Goal: Information Seeking & Learning: Compare options

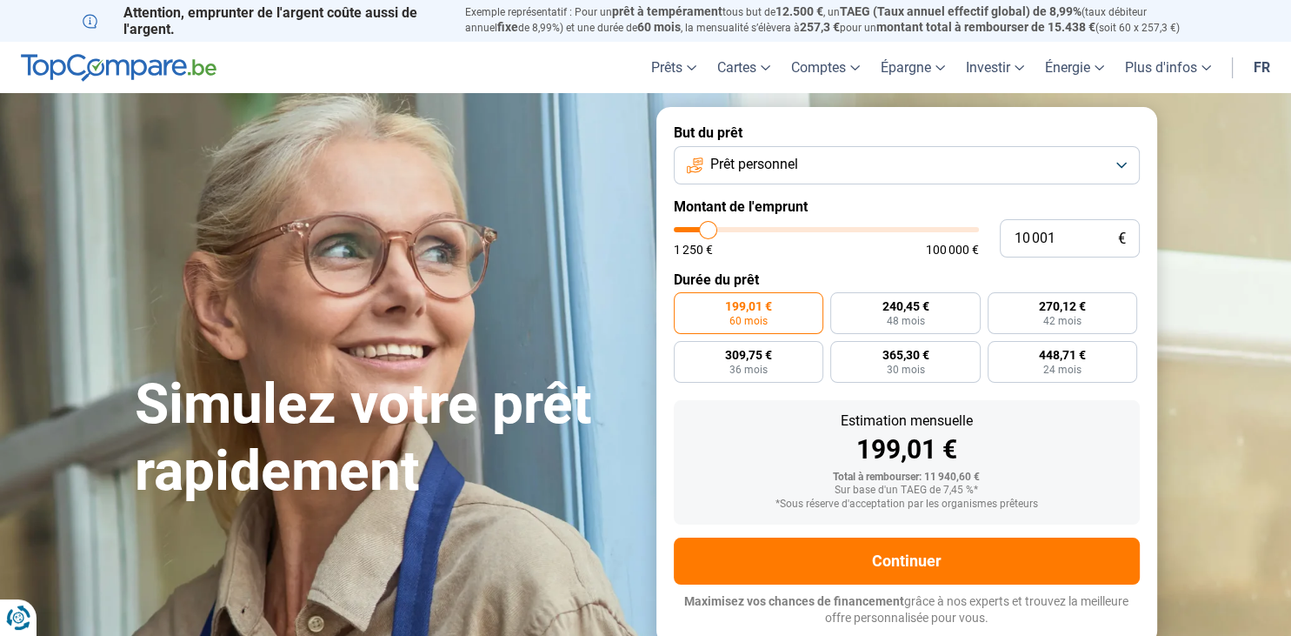
type input "47 750"
type input "47750"
click at [818, 228] on input "range" at bounding box center [826, 229] width 305 height 5
radio input "false"
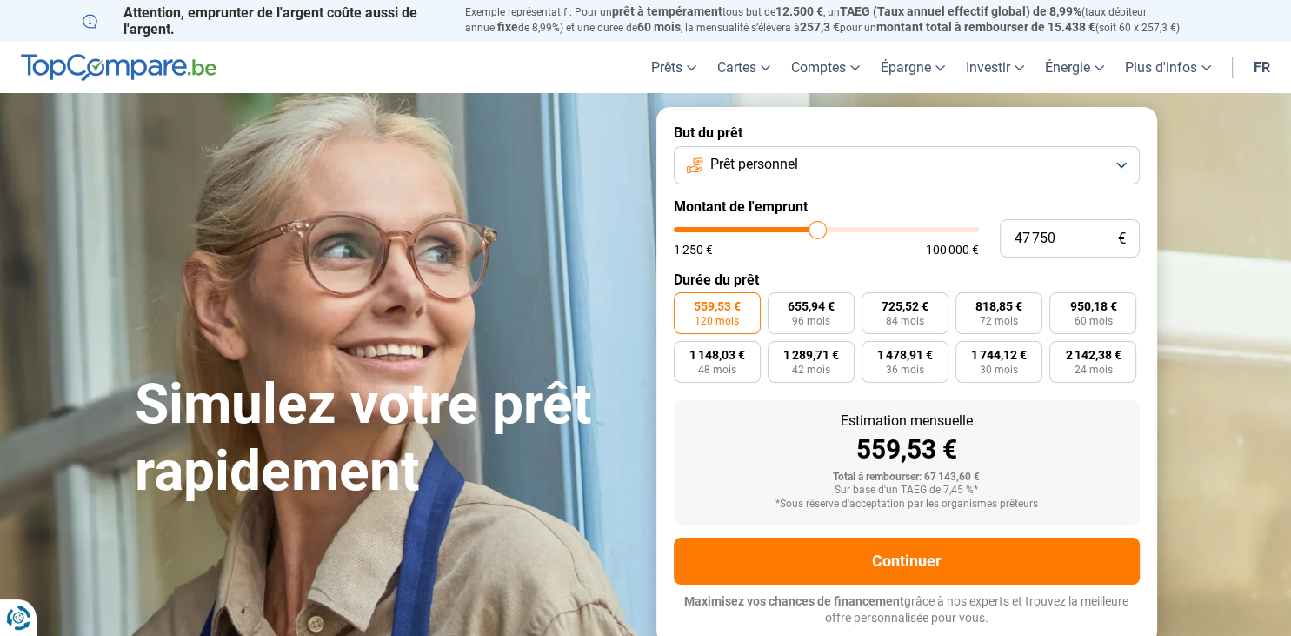
type input "49 000"
type input "49000"
type input "50 250"
type input "50250"
type input "53 000"
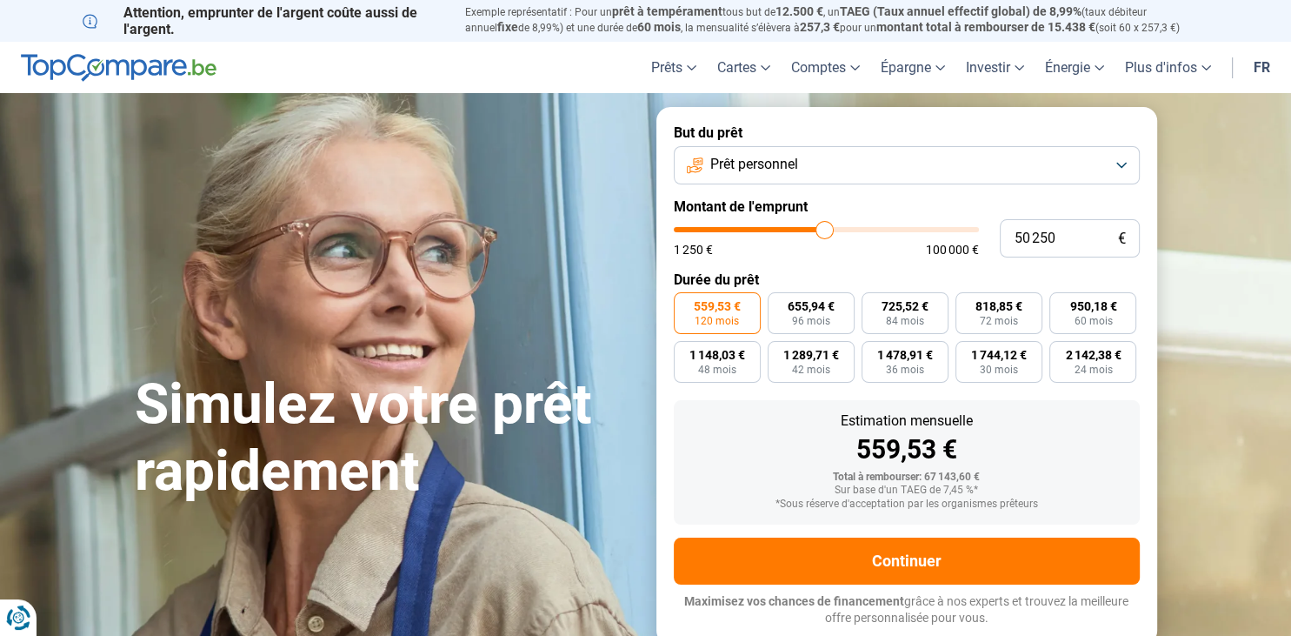
type input "53000"
type input "55 000"
type input "55000"
type input "56 750"
type input "56750"
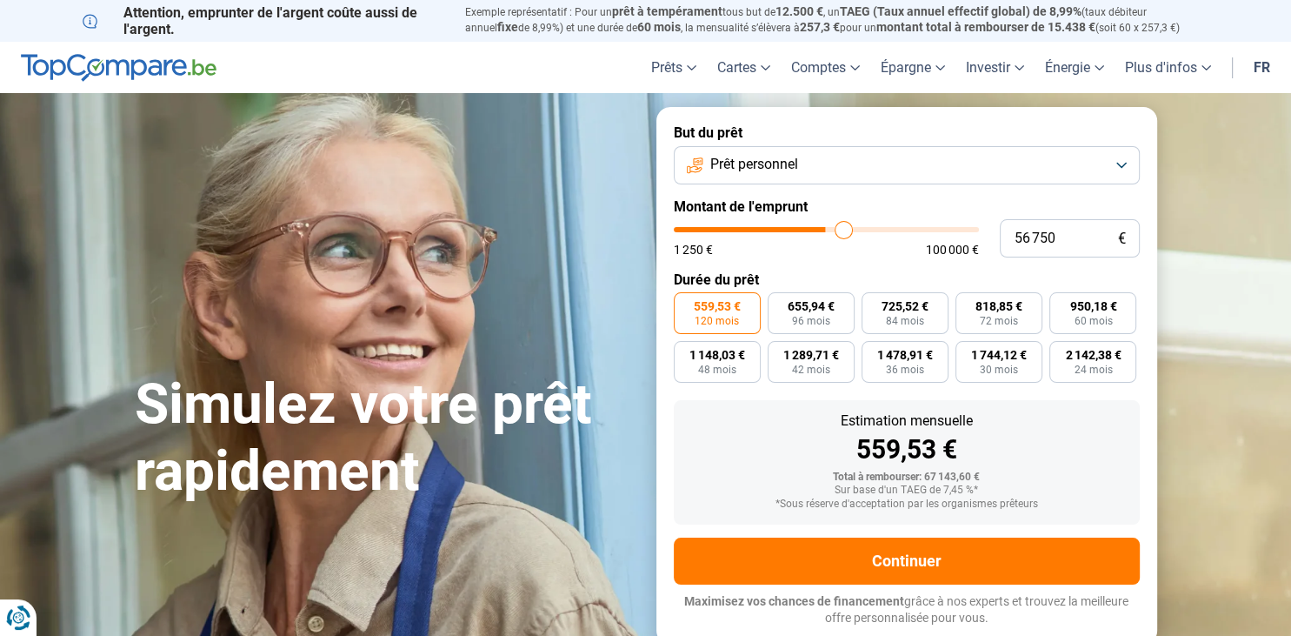
type input "58 500"
type input "58500"
type input "59 250"
type input "59250"
type input "59 500"
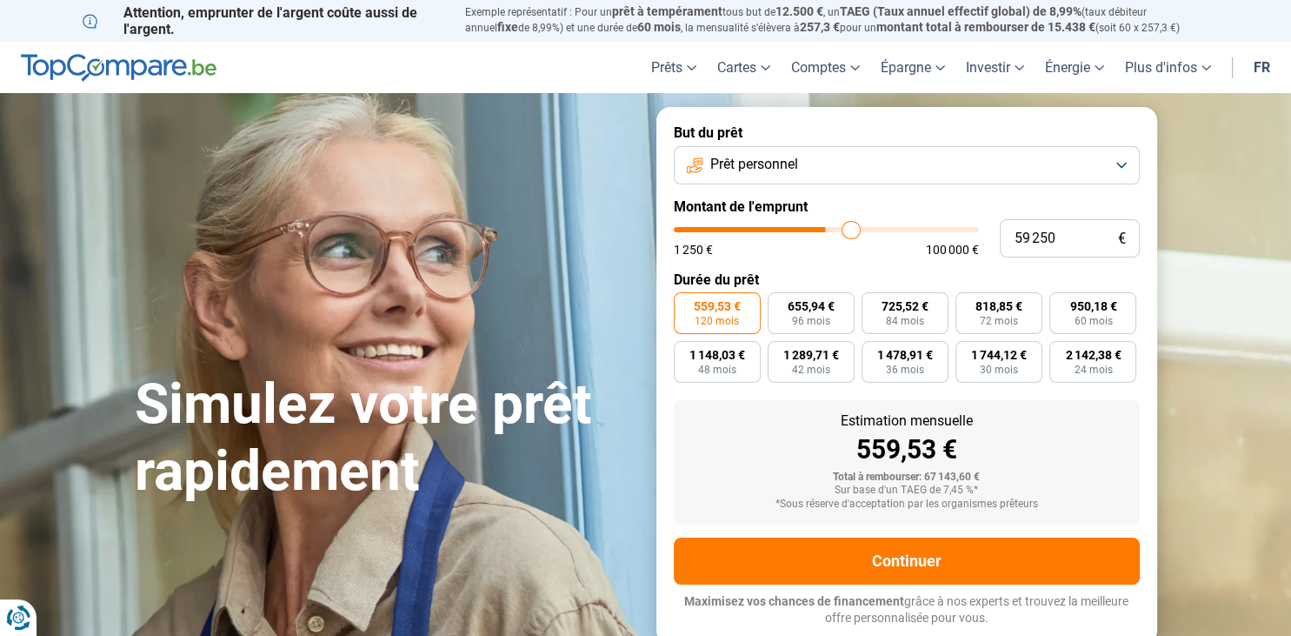
type input "59500"
type input "59 750"
type input "59750"
type input "60 000"
type input "60000"
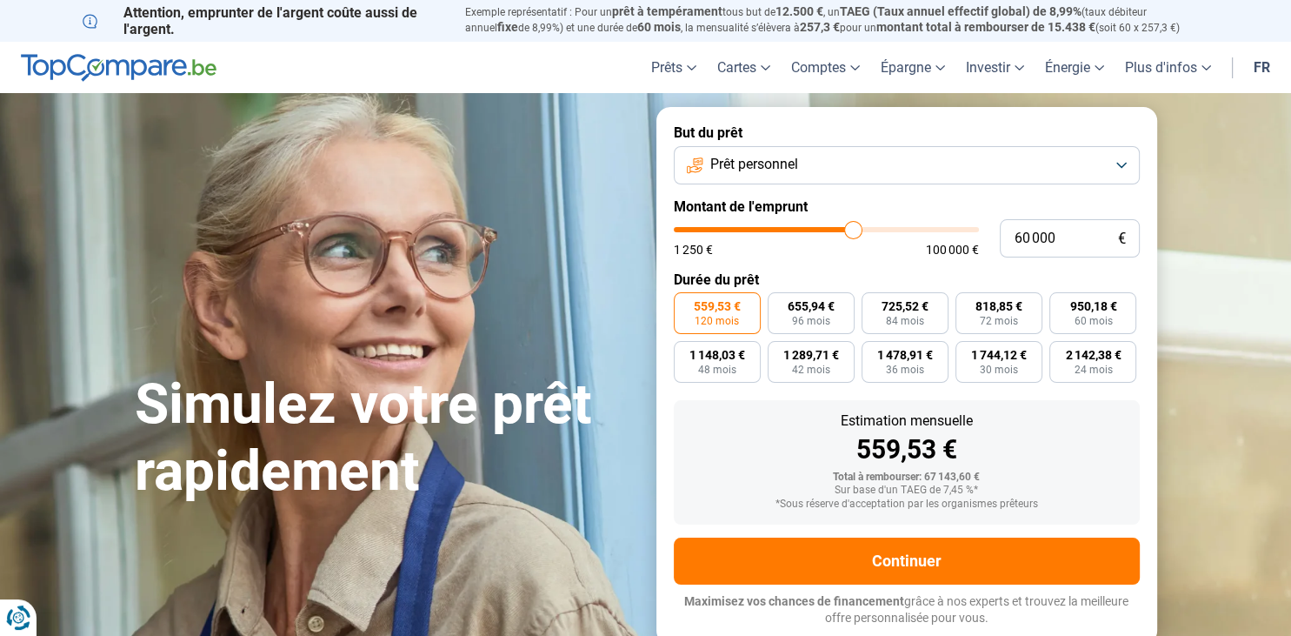
type input "60 500"
type input "60500"
type input "60 750"
type input "60750"
type input "61 250"
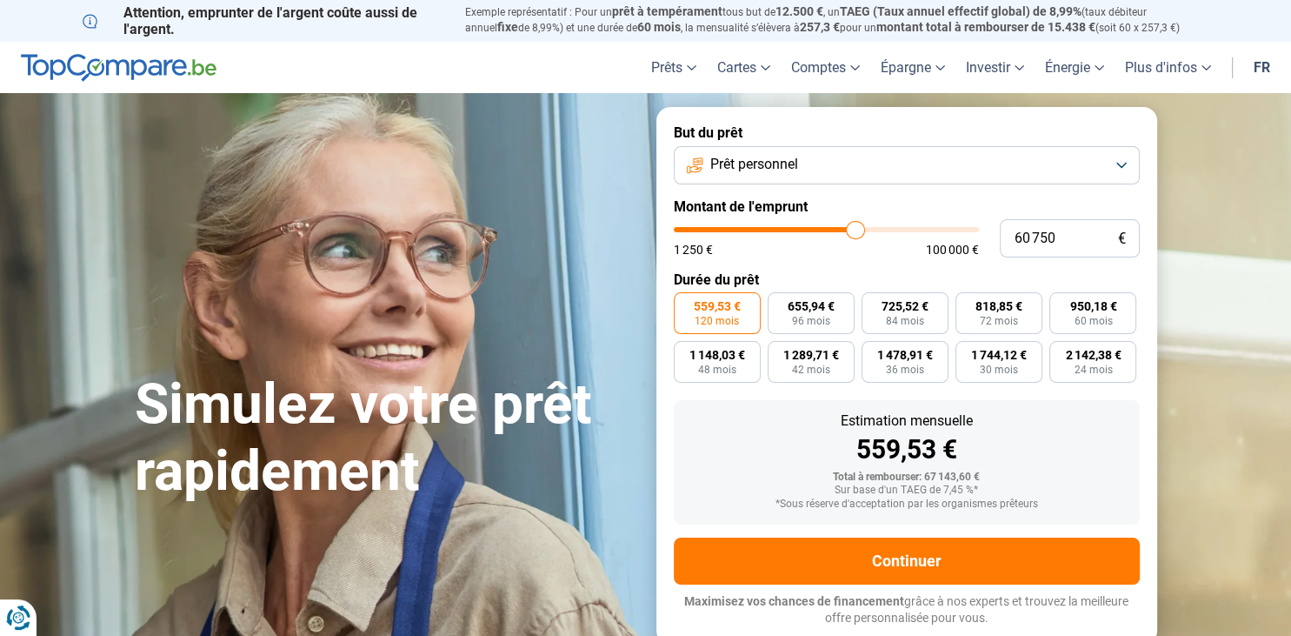
type input "61250"
type input "61 750"
type input "61750"
type input "62 000"
type input "62000"
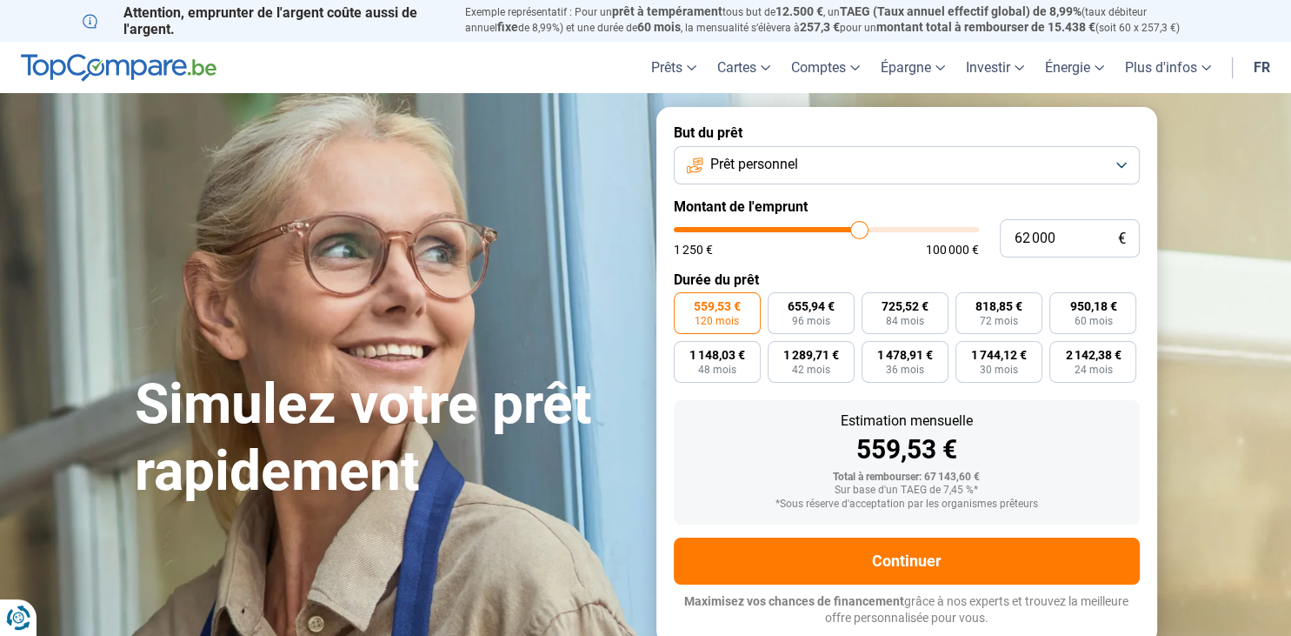
type input "62 500"
type input "62500"
type input "62 750"
type input "62750"
type input "63 000"
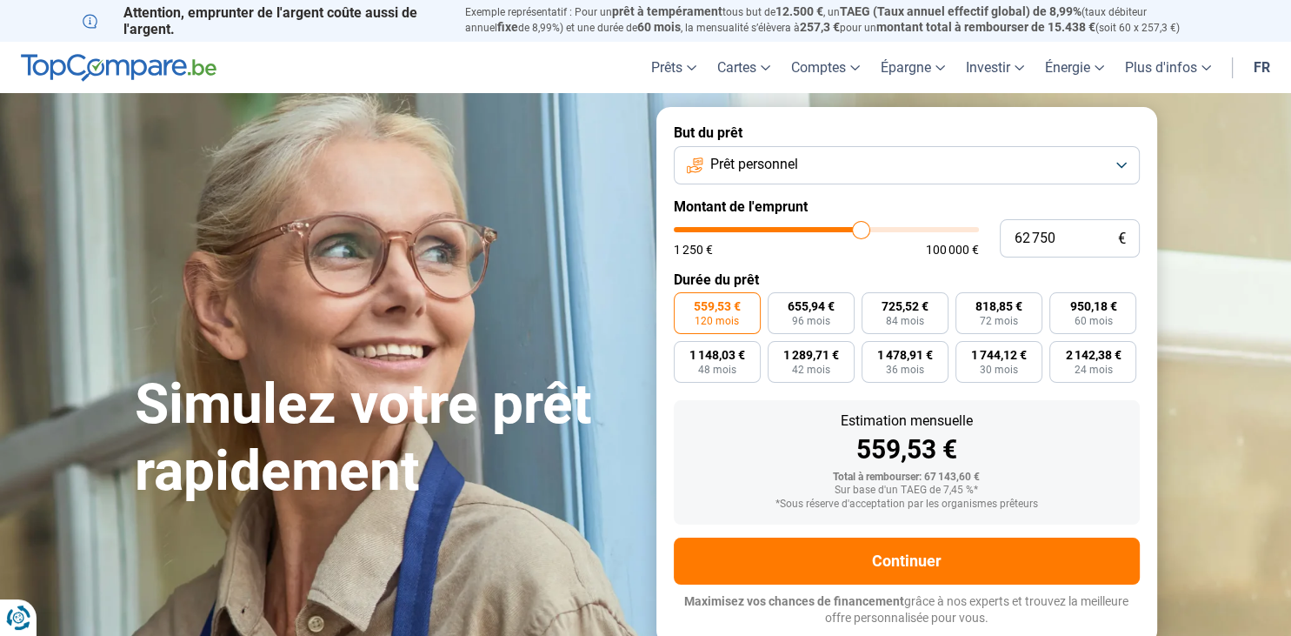
type input "63000"
type input "63 250"
type input "63250"
type input "63 500"
type input "63500"
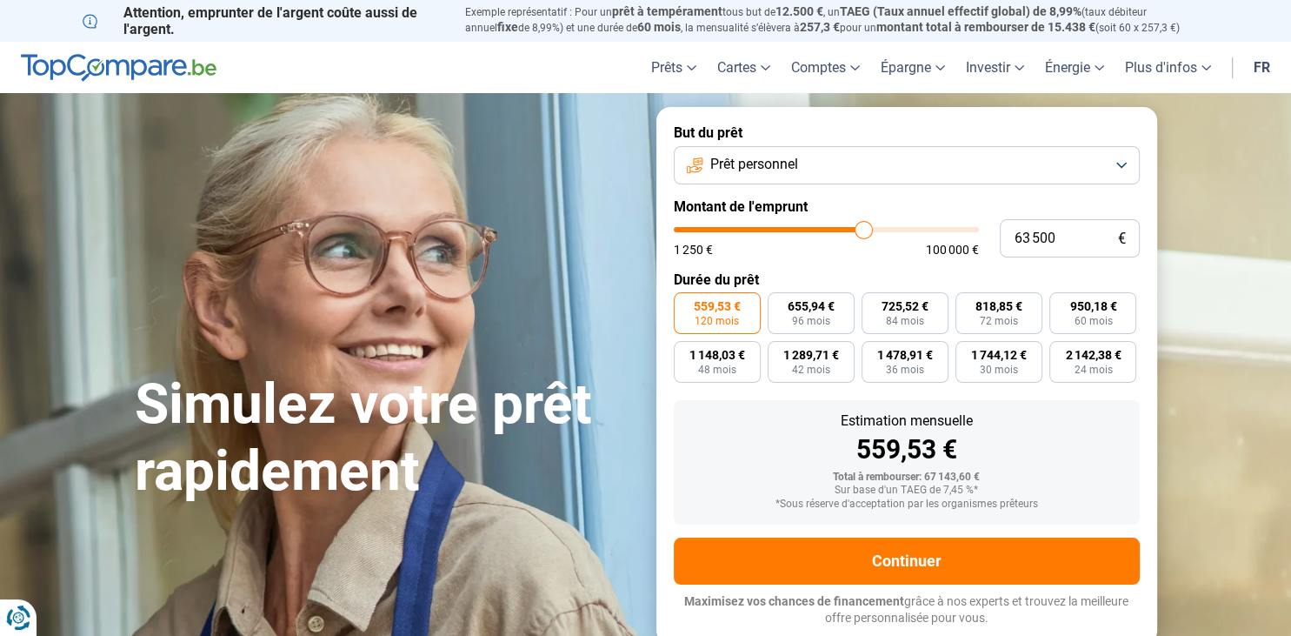
type input "63 750"
drag, startPoint x: 818, startPoint y: 228, endPoint x: 864, endPoint y: 235, distance: 46.6
type input "63750"
click at [864, 232] on input "range" at bounding box center [826, 229] width 305 height 5
type input "65 000"
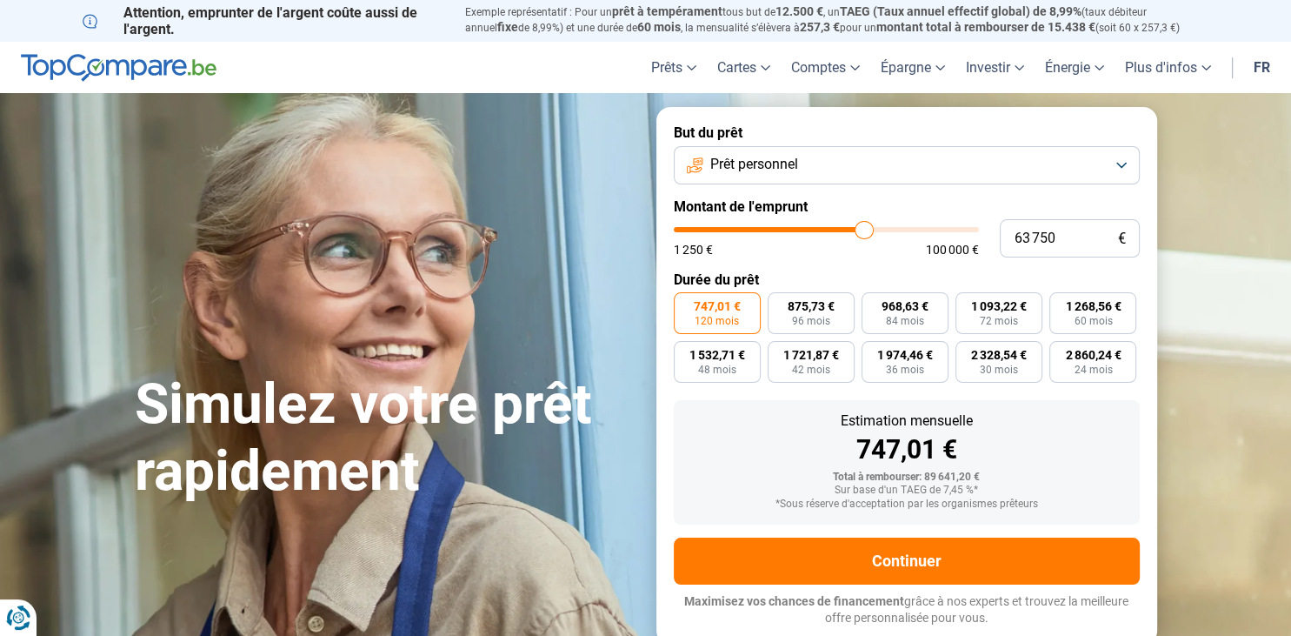
type input "65000"
type input "64 500"
type input "64500"
type input "64 250"
type input "64250"
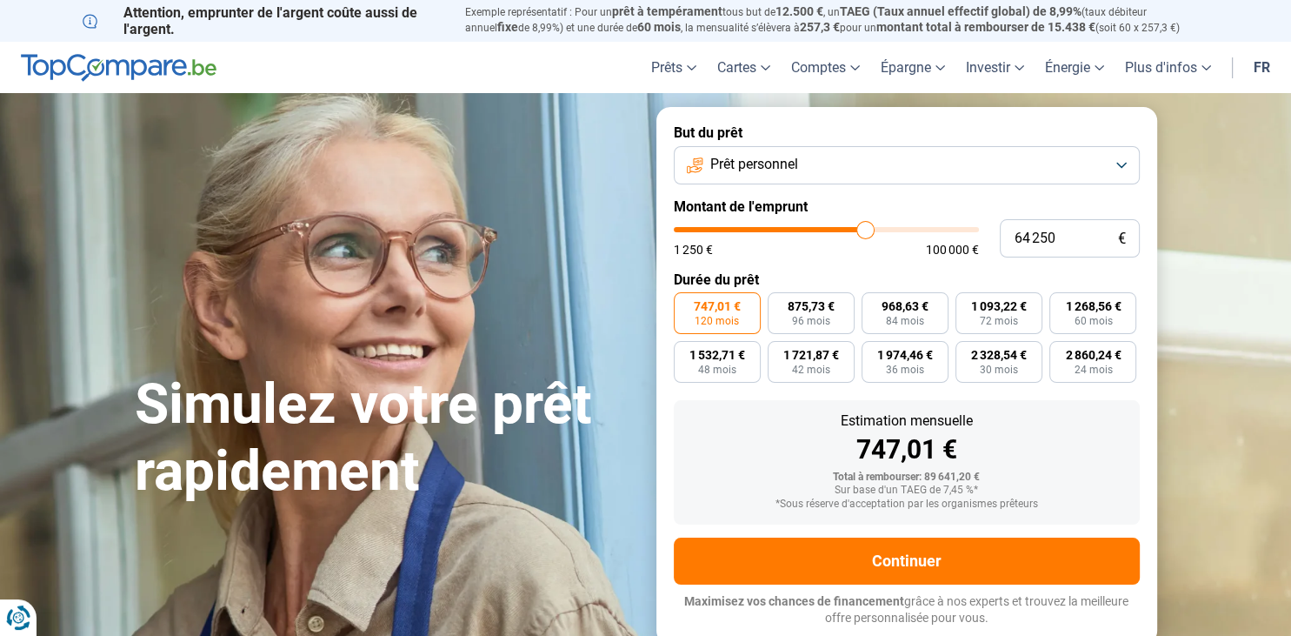
type input "63 750"
type input "63750"
type input "63 250"
type input "63250"
type input "62 750"
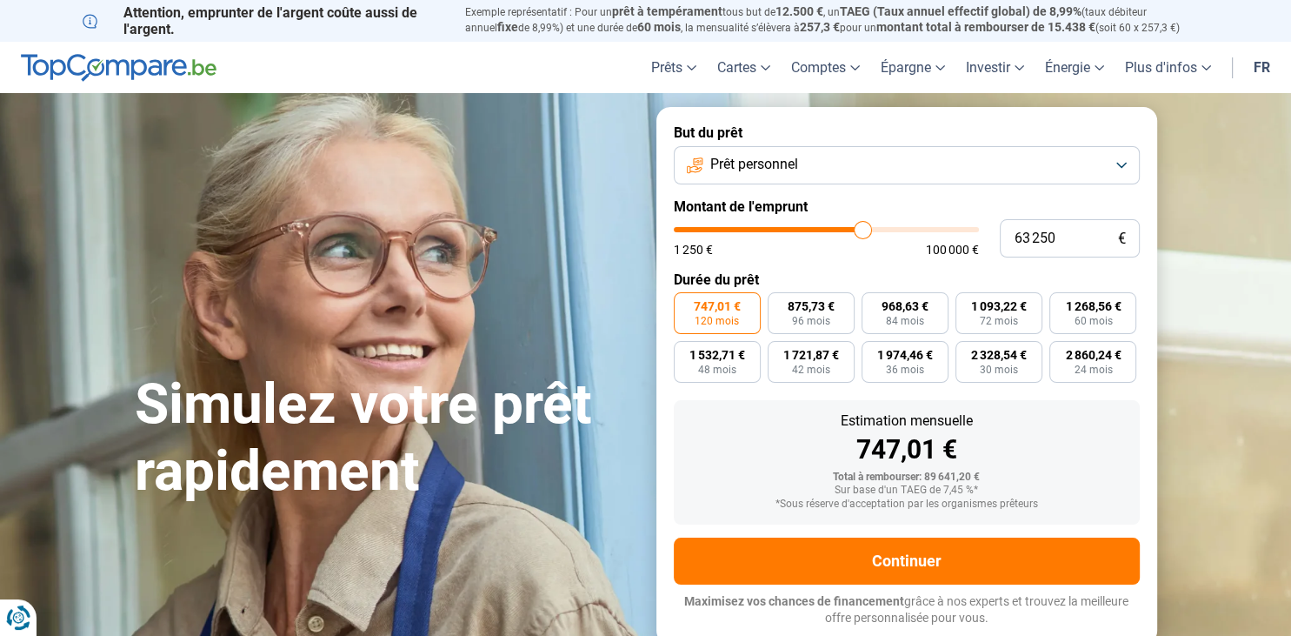
type input "62750"
type input "62 500"
type input "62500"
type input "62 000"
type input "62000"
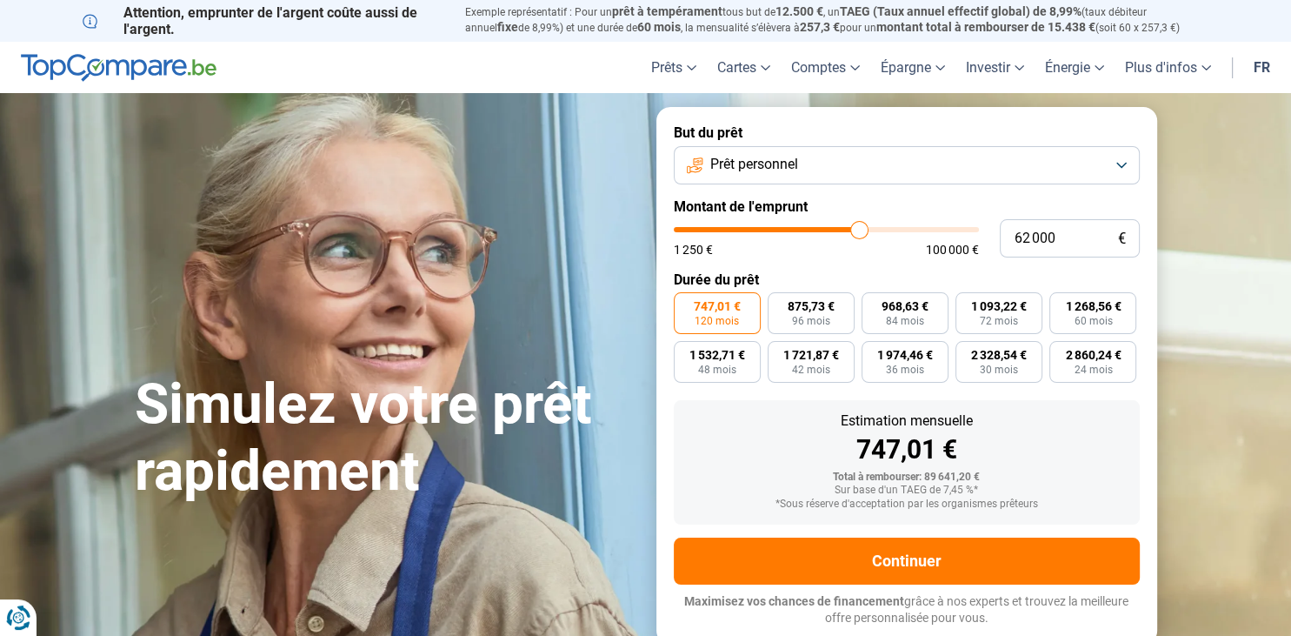
type input "61 750"
type input "61750"
type input "60 750"
type input "60750"
type input "60 250"
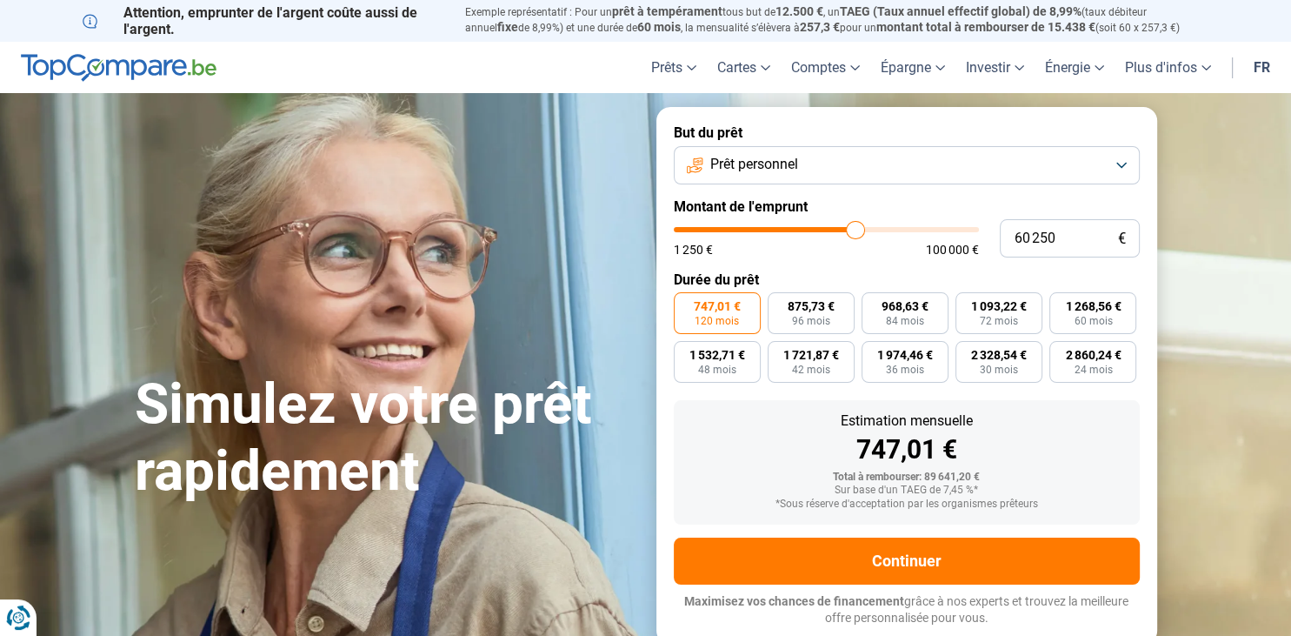
type input "60250"
type input "59 250"
type input "59250"
type input "58 750"
type input "58750"
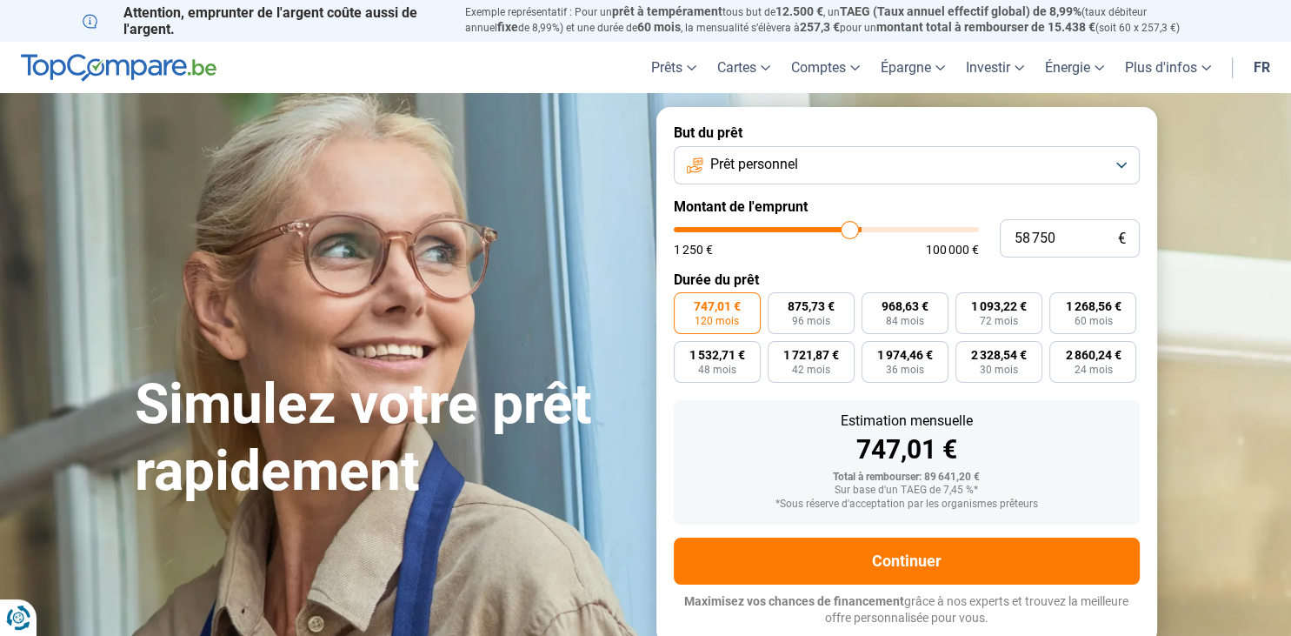
type input "57 750"
type input "57750"
type input "57 500"
type input "57500"
type input "57 000"
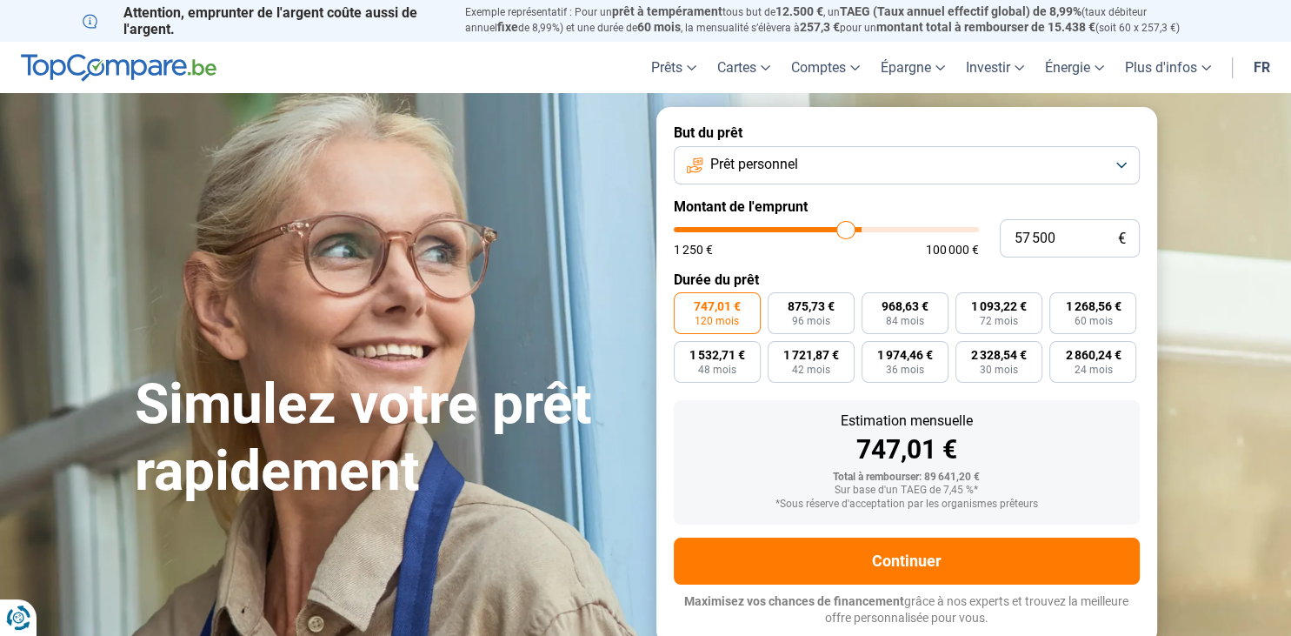
type input "57000"
type input "56 500"
type input "56500"
type input "55 500"
type input "55500"
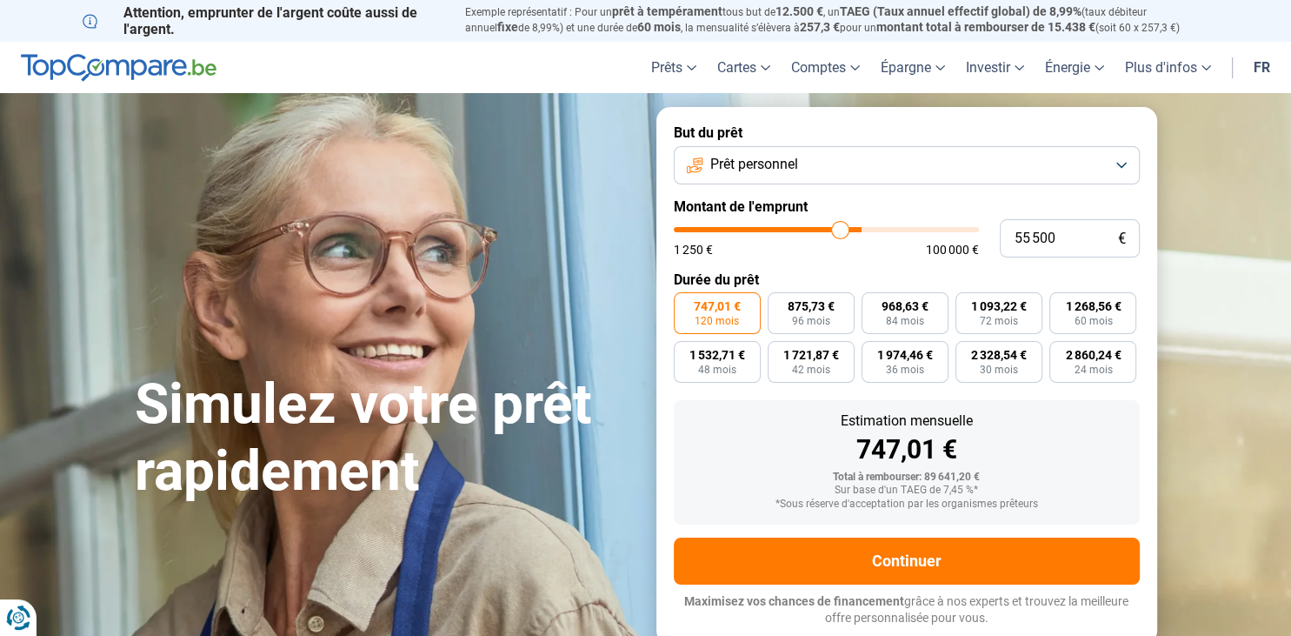
type input "55 250"
type input "55250"
type input "54 750"
type input "54750"
type input "54 500"
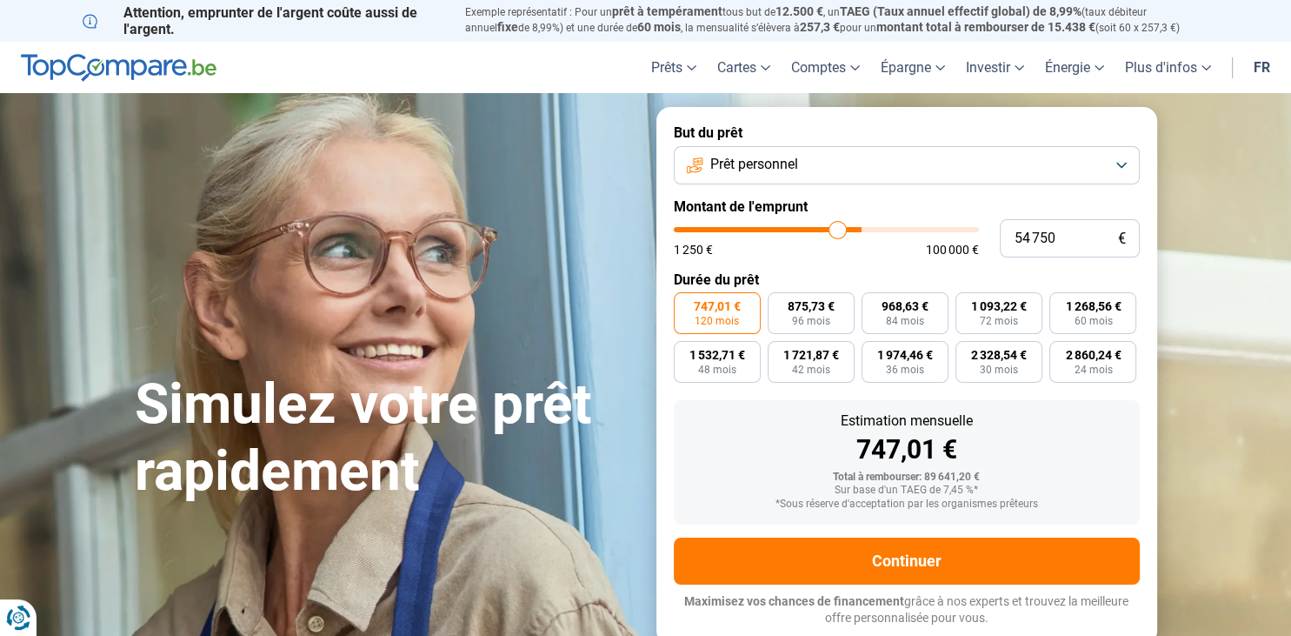
type input "54500"
type input "54 000"
type input "54000"
type input "53 750"
type input "53750"
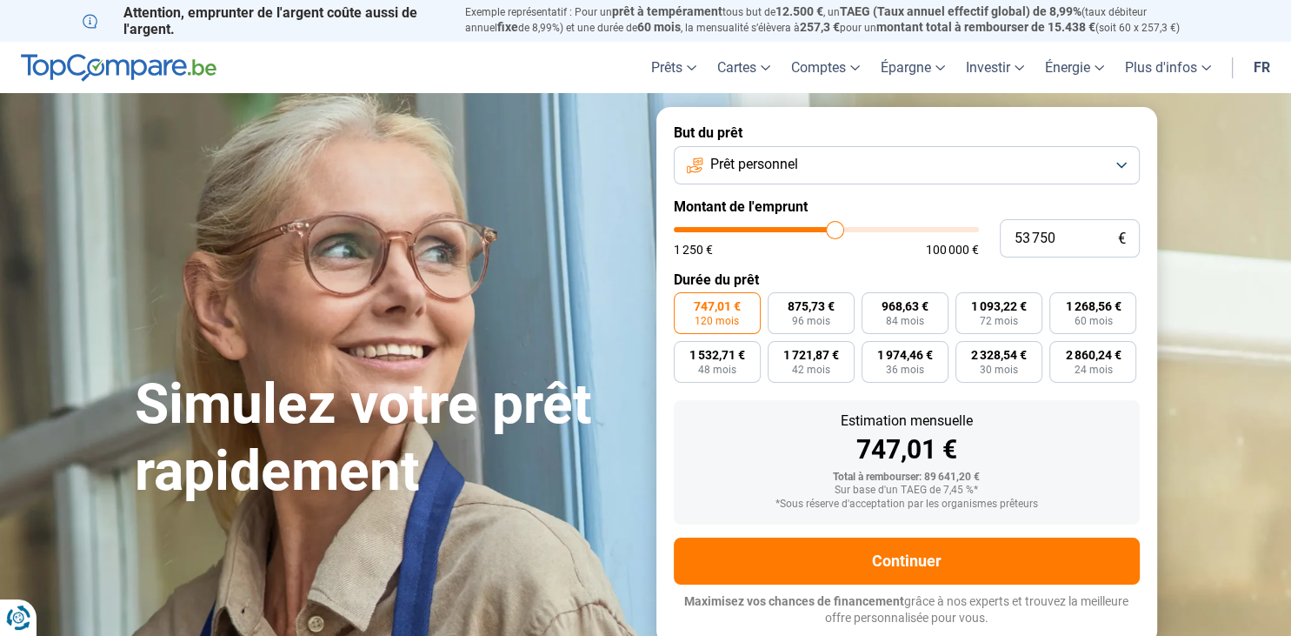
type input "53 000"
type input "53000"
type input "52 750"
type input "52750"
type input "52 000"
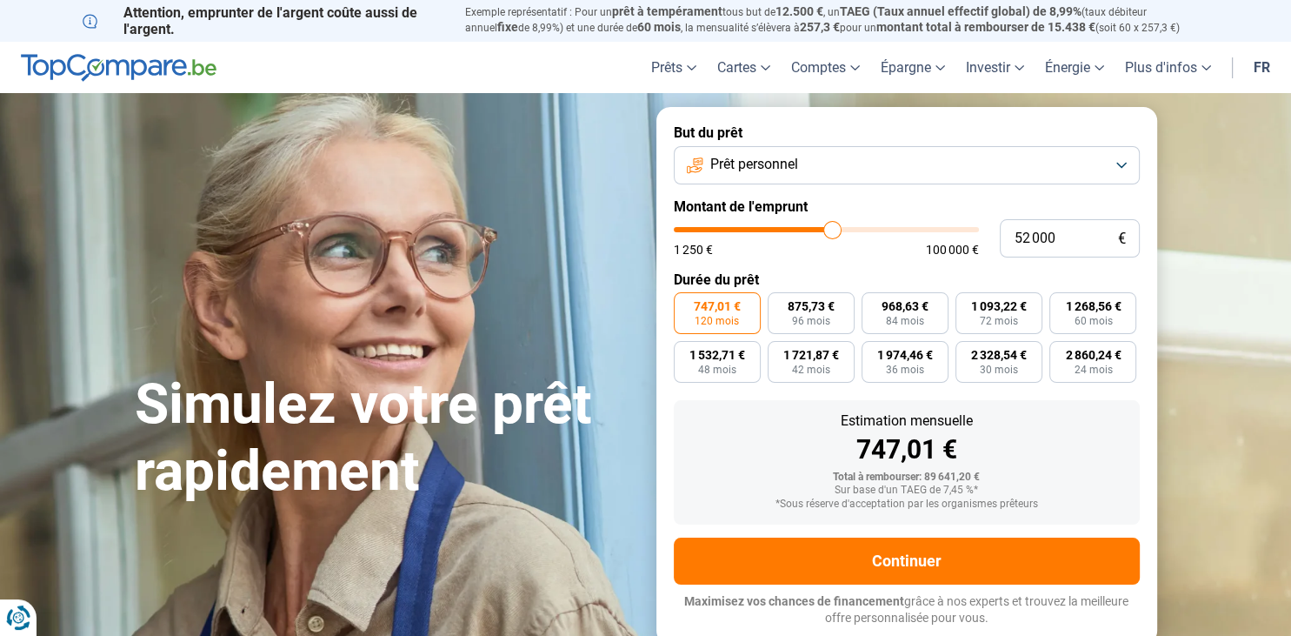
type input "52000"
type input "51 500"
type input "51500"
type input "50 750"
type input "50750"
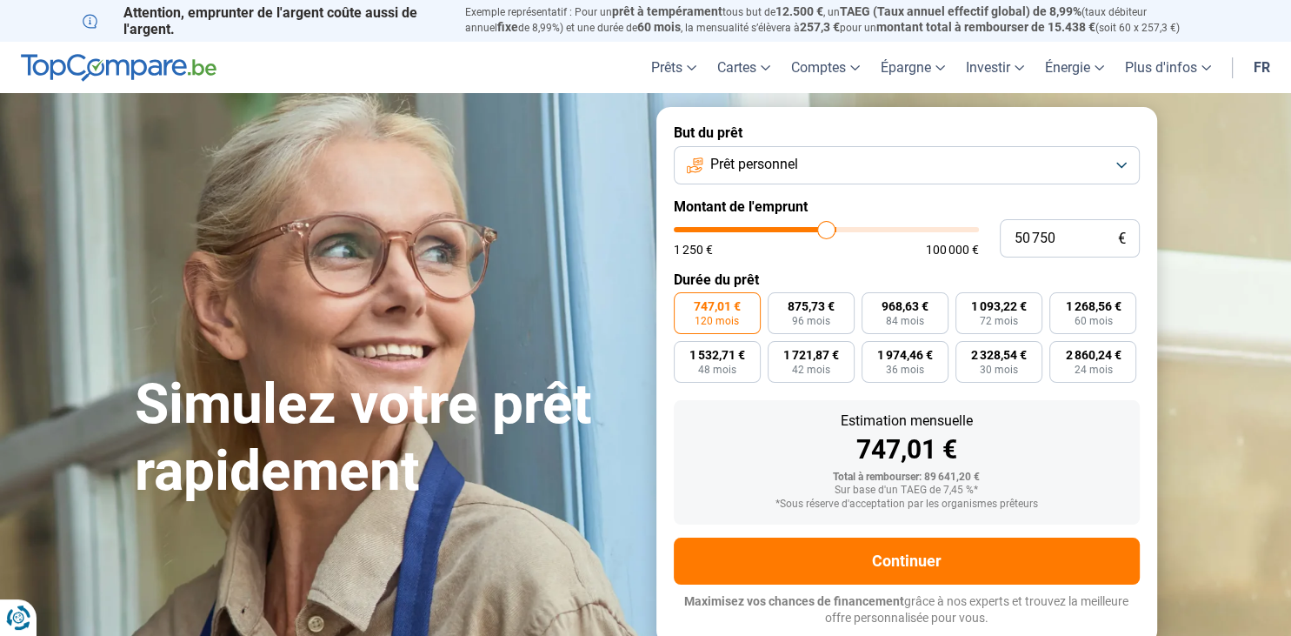
type input "50 000"
type input "50000"
type input "49 250"
type input "49250"
type input "48 750"
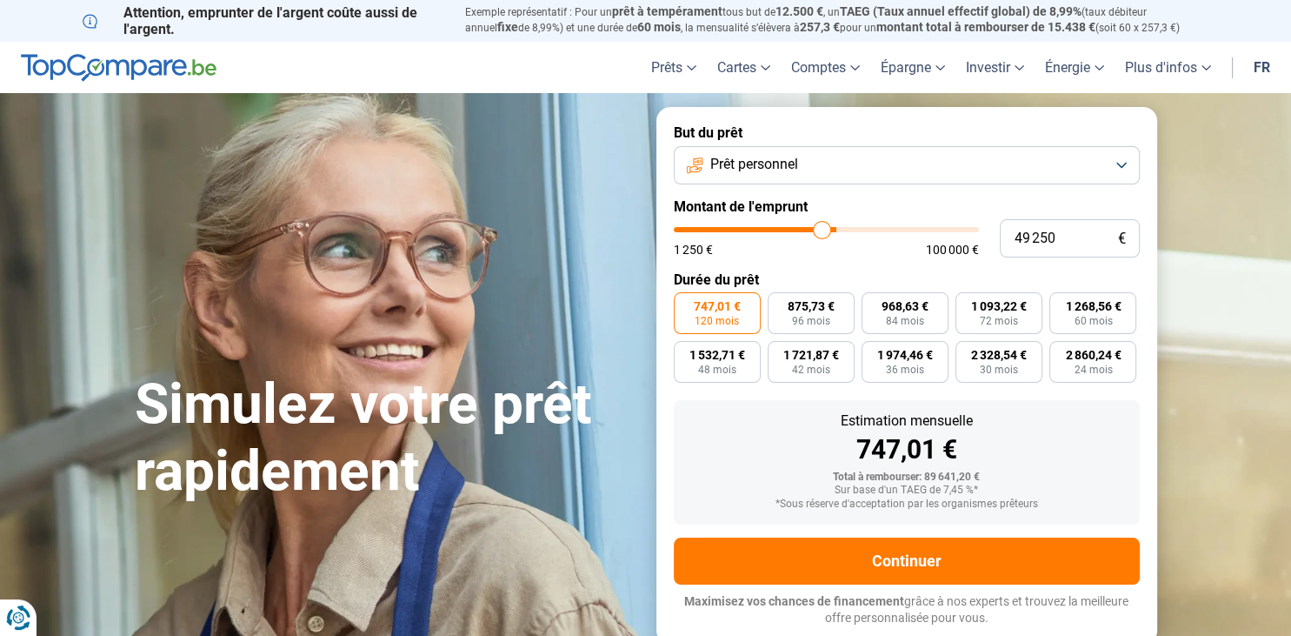
type input "48750"
type input "48 250"
type input "48250"
type input "48 000"
type input "48000"
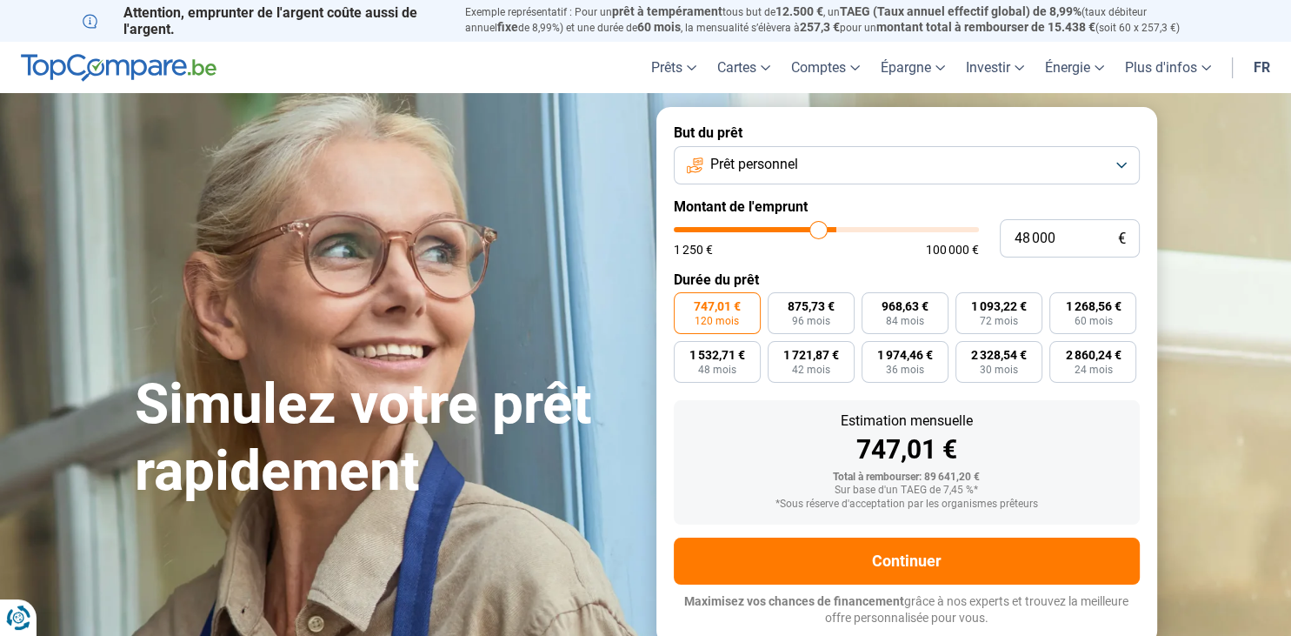
type input "47 500"
type input "47500"
type input "47 250"
type input "47250"
type input "46 750"
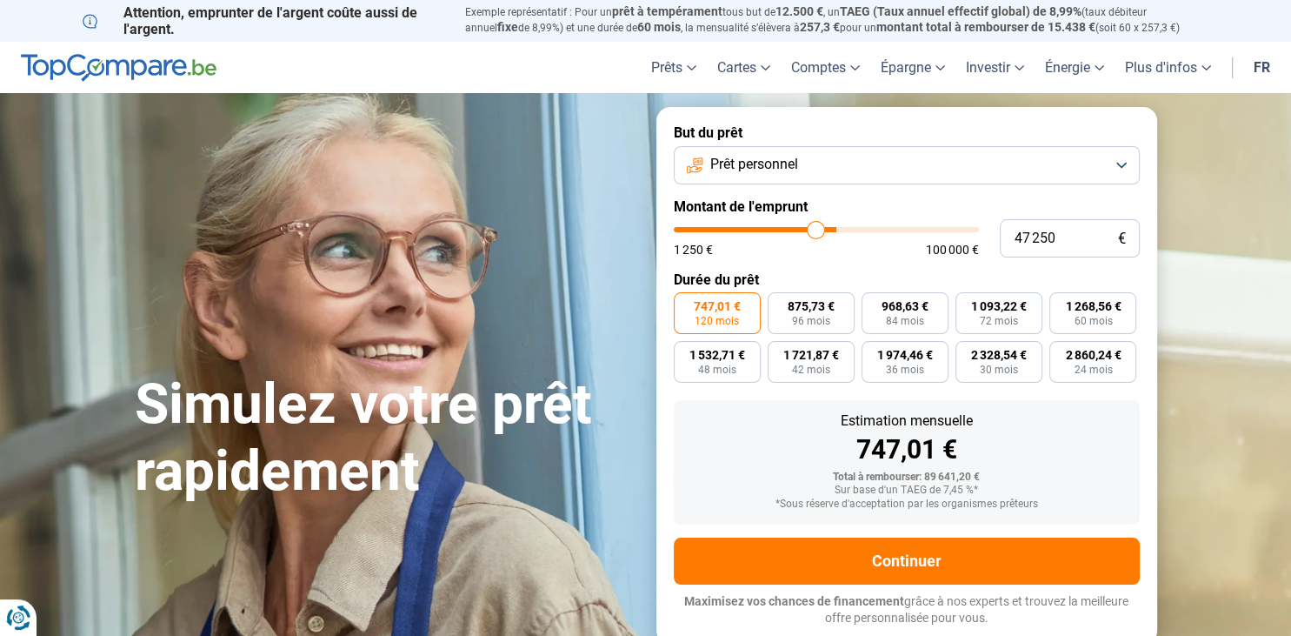
type input "46750"
type input "46 250"
type input "46250"
type input "45 750"
type input "45750"
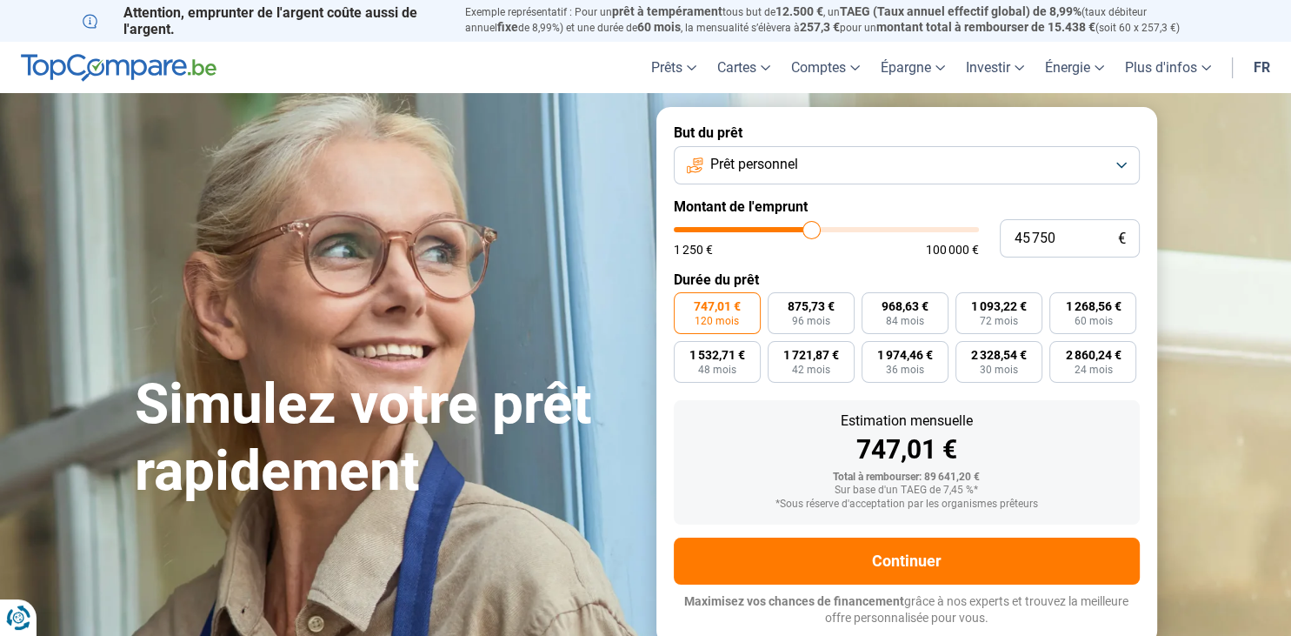
type input "45 500"
type input "45500"
type input "45 250"
type input "45250"
type input "45 000"
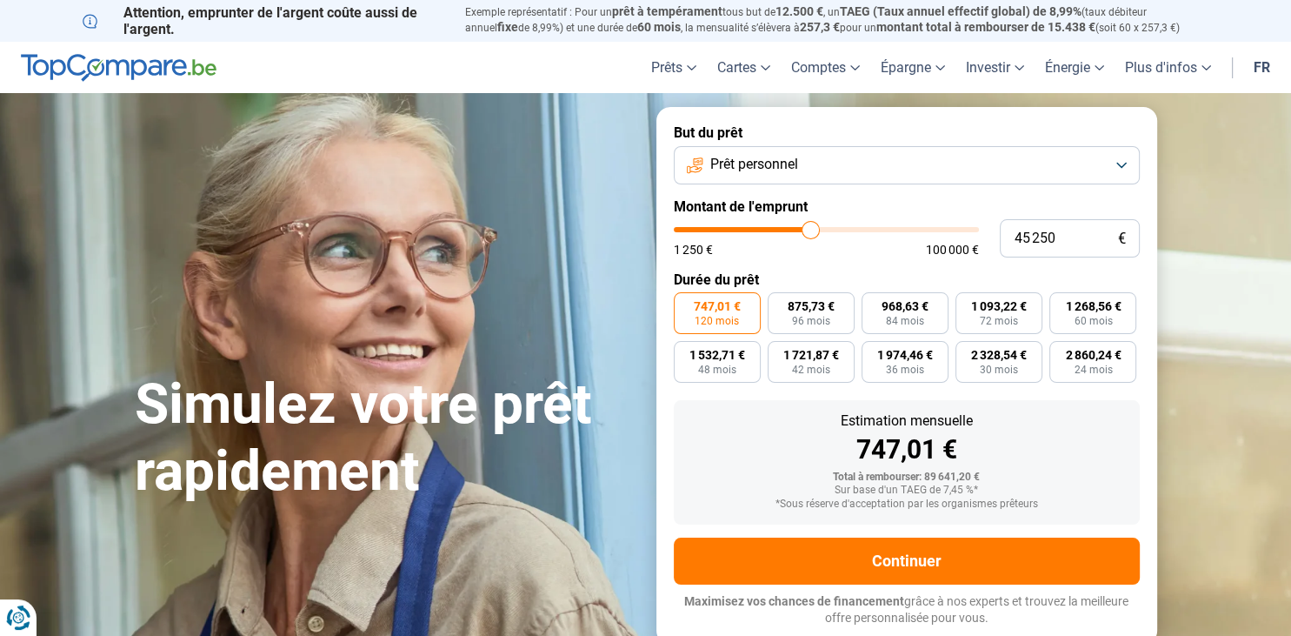
type input "45000"
type input "44 500"
type input "44500"
type input "43 750"
type input "43750"
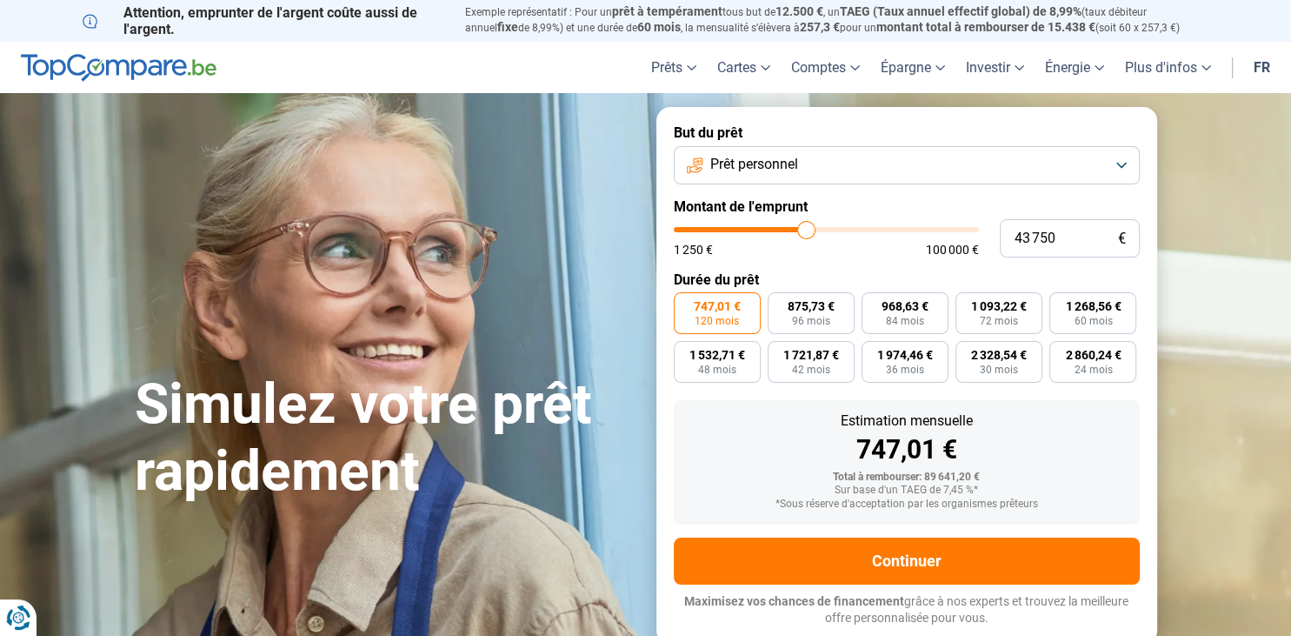
type input "41 750"
type input "41750"
type input "41 250"
type input "41250"
type input "41 000"
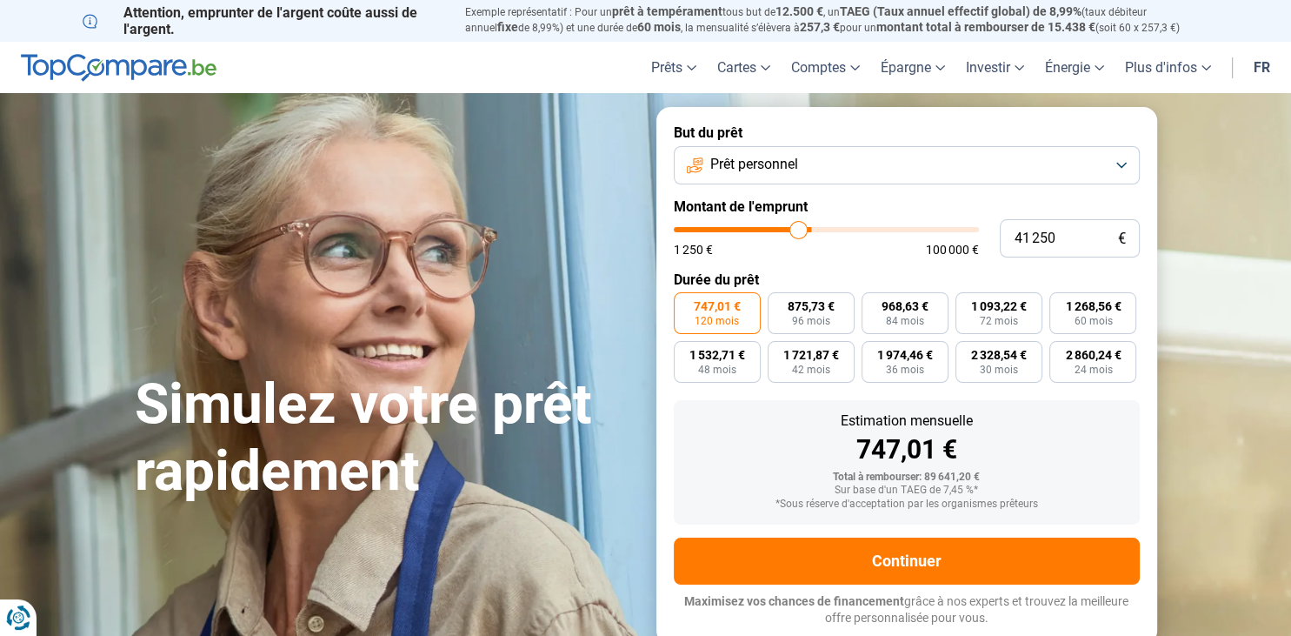
type input "41000"
type input "40 750"
type input "40750"
type input "40 500"
type input "40500"
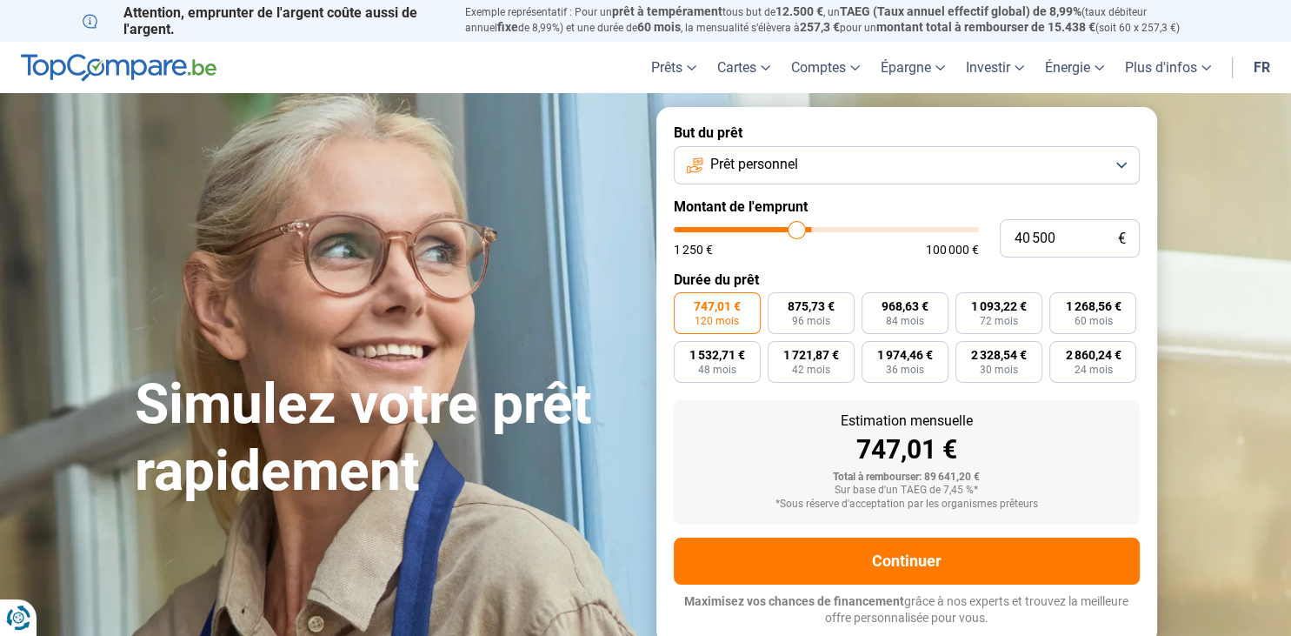
type input "40 000"
type input "40000"
type input "39 500"
type input "39500"
type input "38 750"
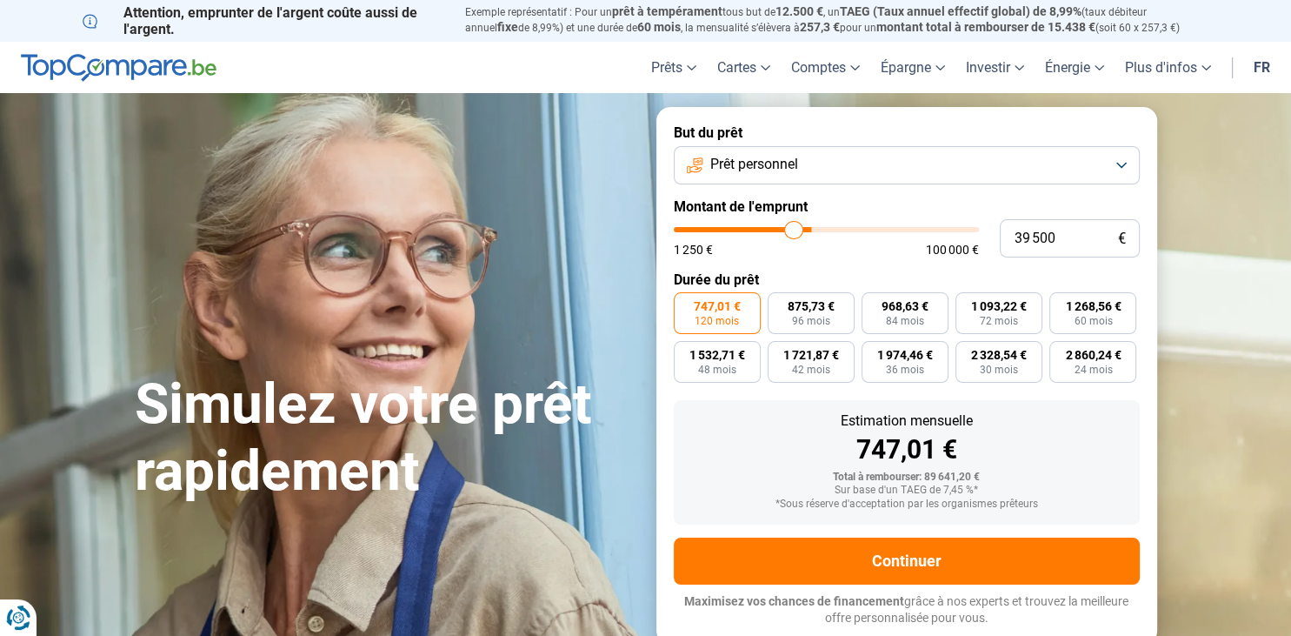
type input "38750"
type input "38 500"
type input "38500"
type input "38 250"
type input "38250"
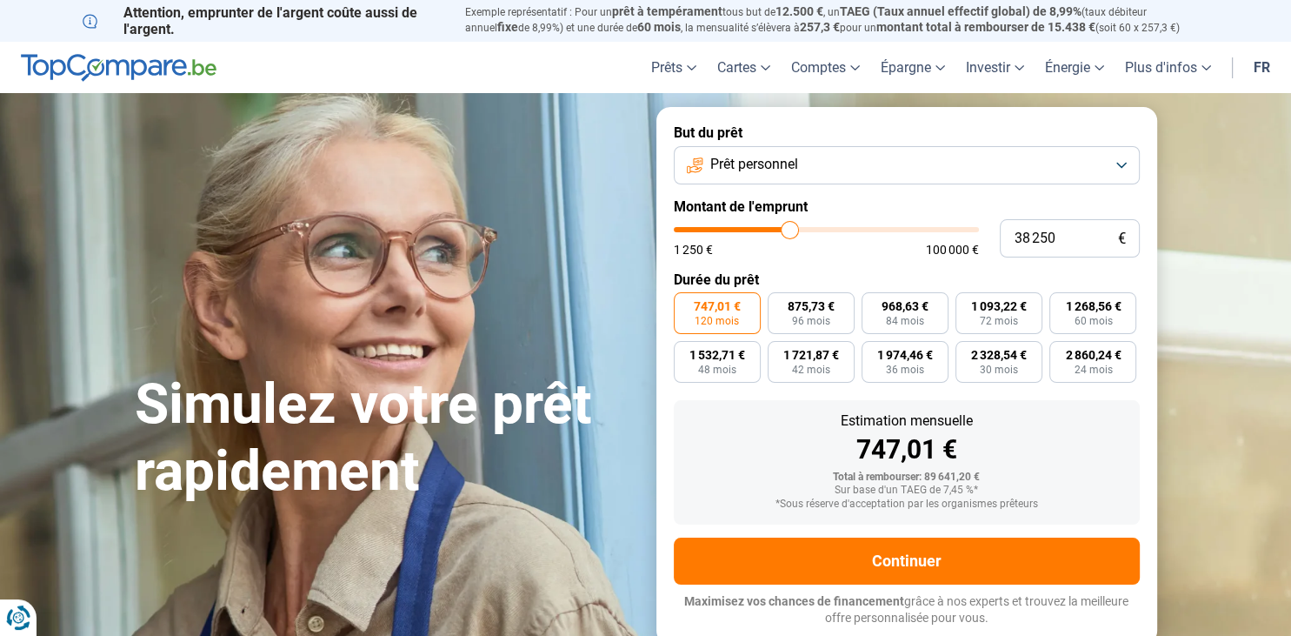
type input "38 000"
type input "38000"
type input "37 500"
type input "37500"
type input "37 250"
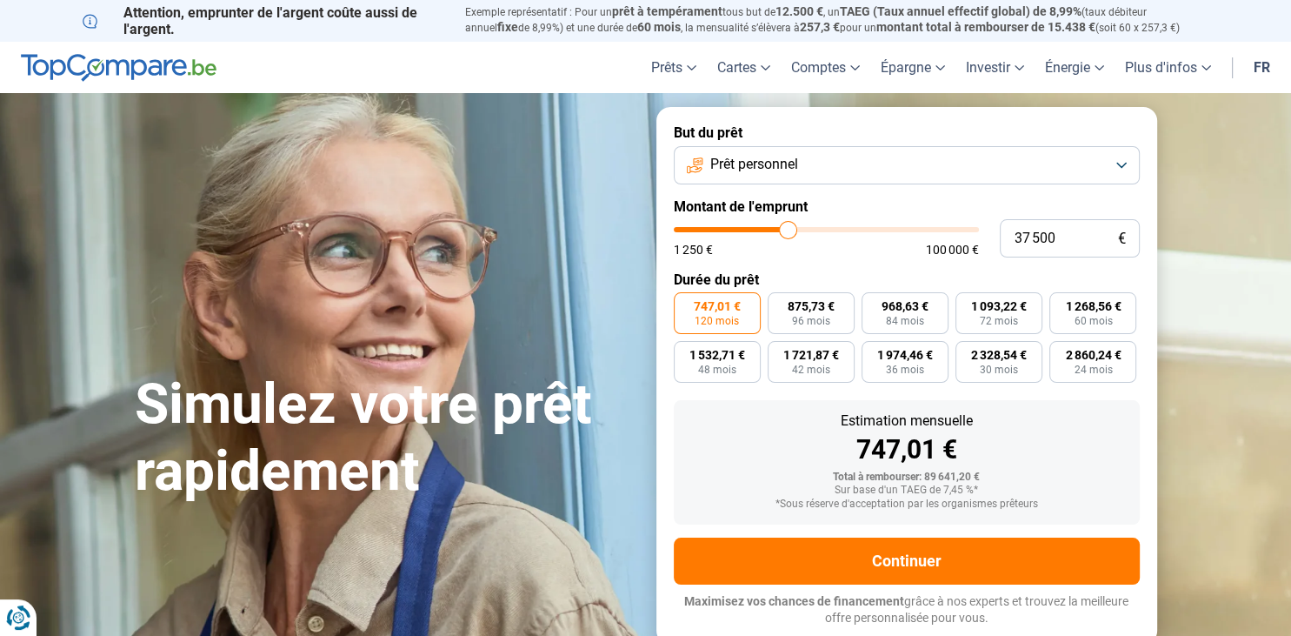
type input "37250"
type input "37 000"
type input "37000"
type input "36 750"
type input "36750"
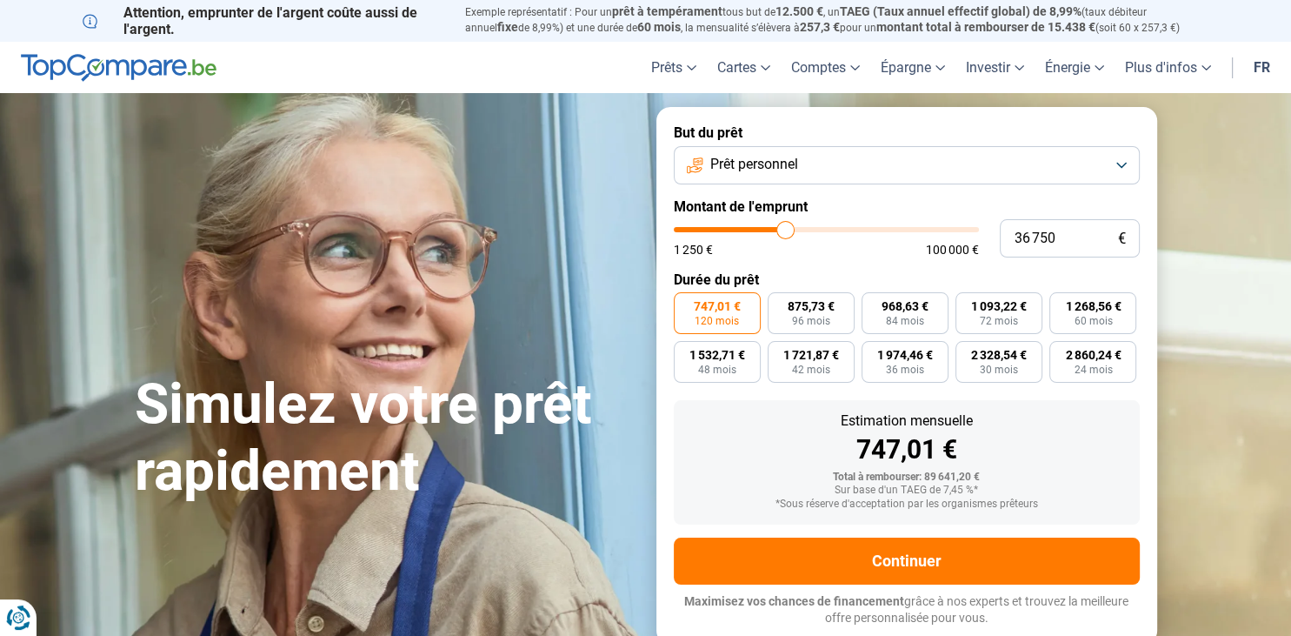
type input "36 250"
type input "36250"
type input "36 000"
type input "36000"
type input "35 750"
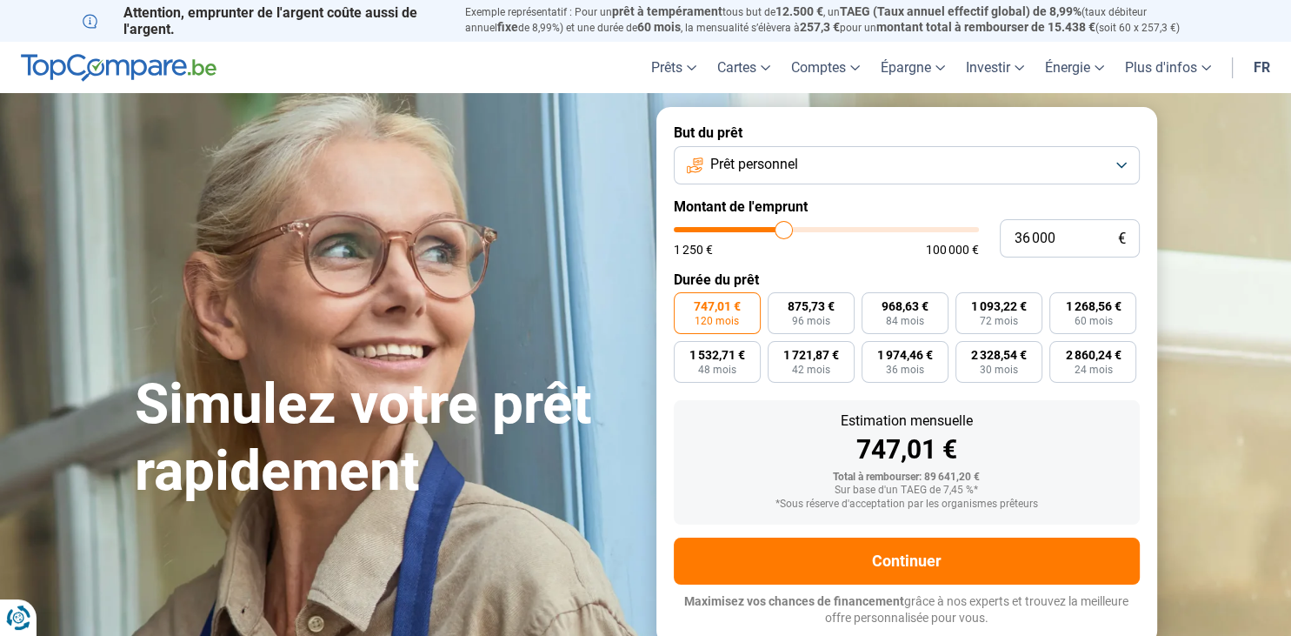
type input "35750"
type input "35 500"
type input "35500"
type input "35 250"
type input "35250"
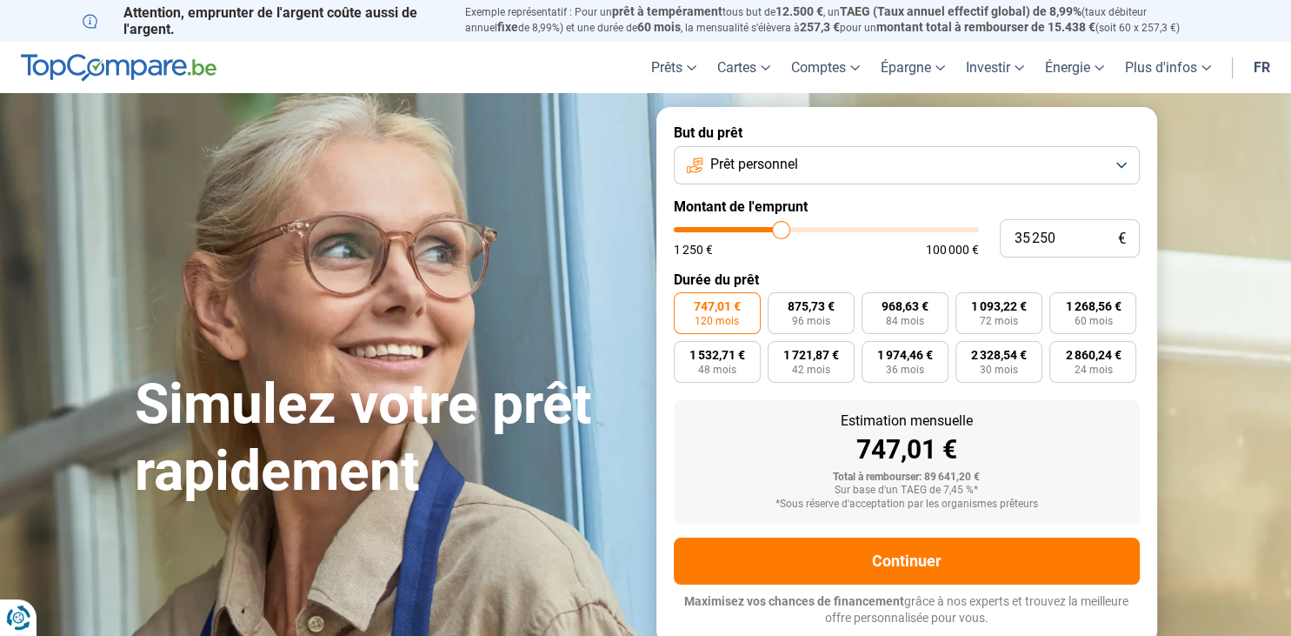
type input "34 750"
type input "34750"
type input "34 500"
type input "34500"
type input "34 250"
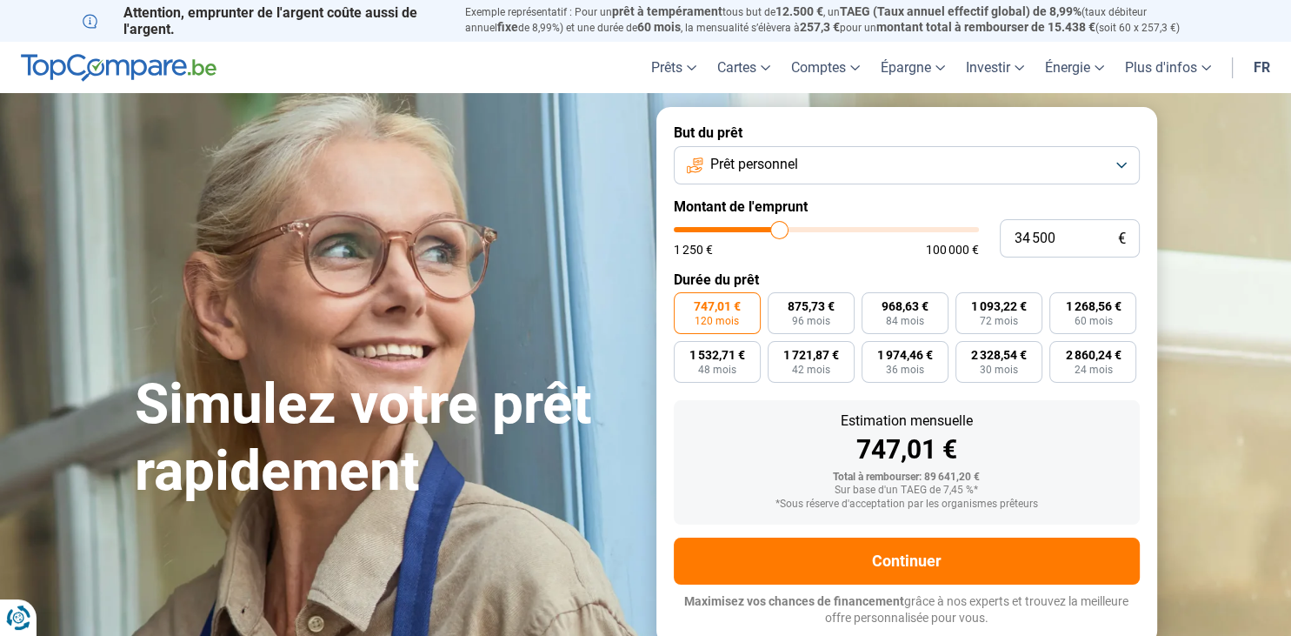
type input "34250"
type input "34 000"
type input "34000"
type input "33 750"
type input "33750"
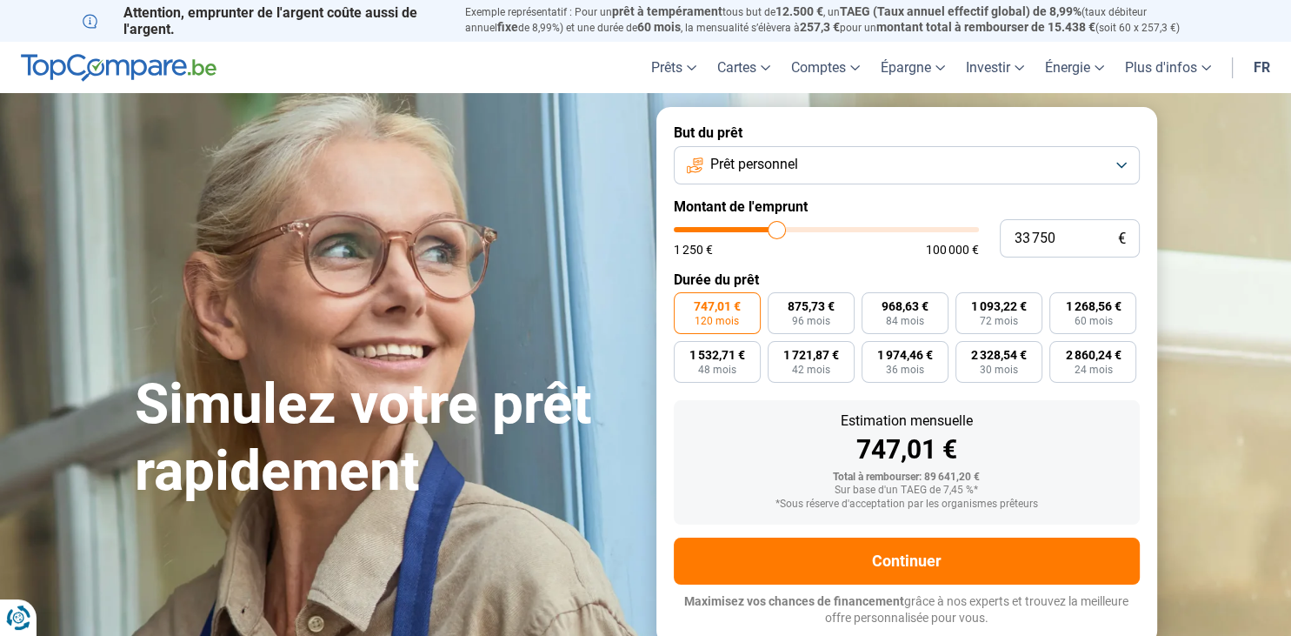
type input "33 500"
type input "33500"
type input "33 000"
type input "33000"
type input "32 750"
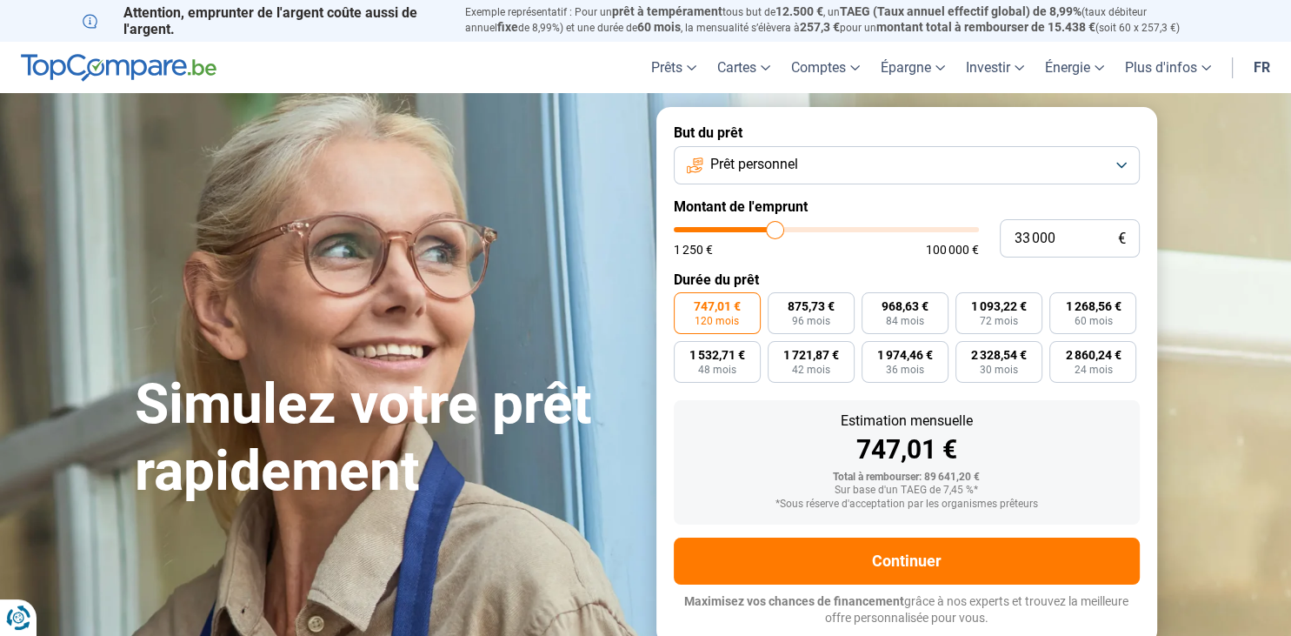
type input "32750"
type input "32 250"
type input "32250"
type input "32 000"
type input "32000"
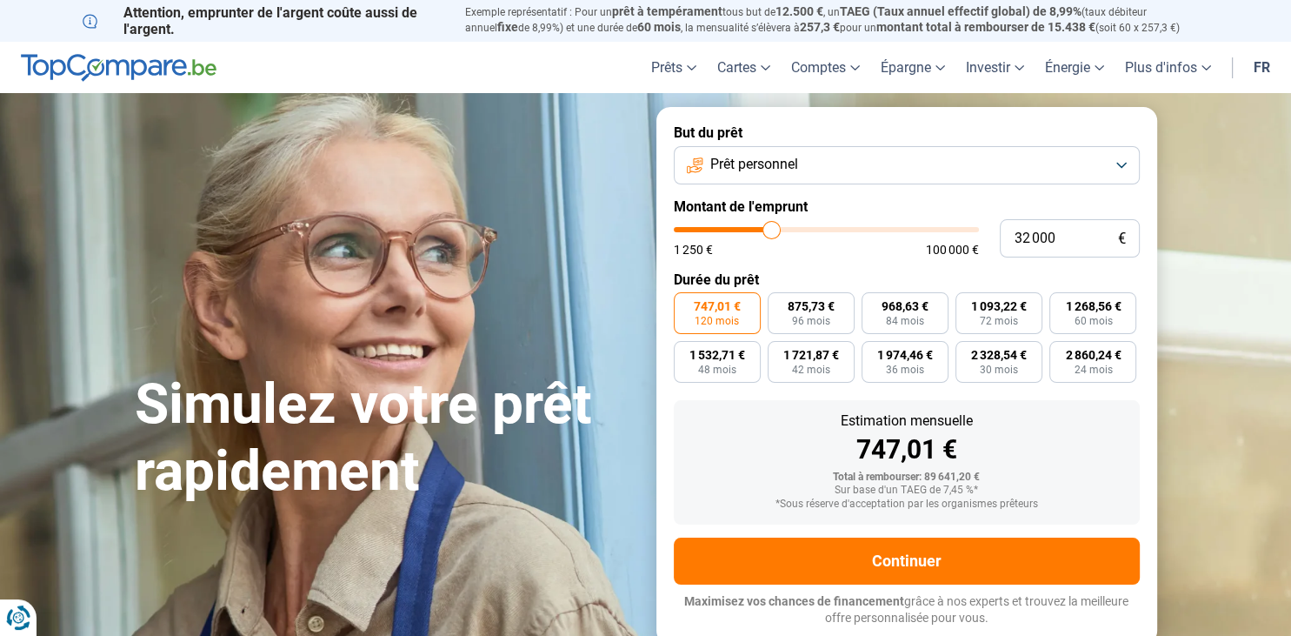
type input "31 750"
type input "31750"
type input "31 500"
type input "31500"
type input "31 250"
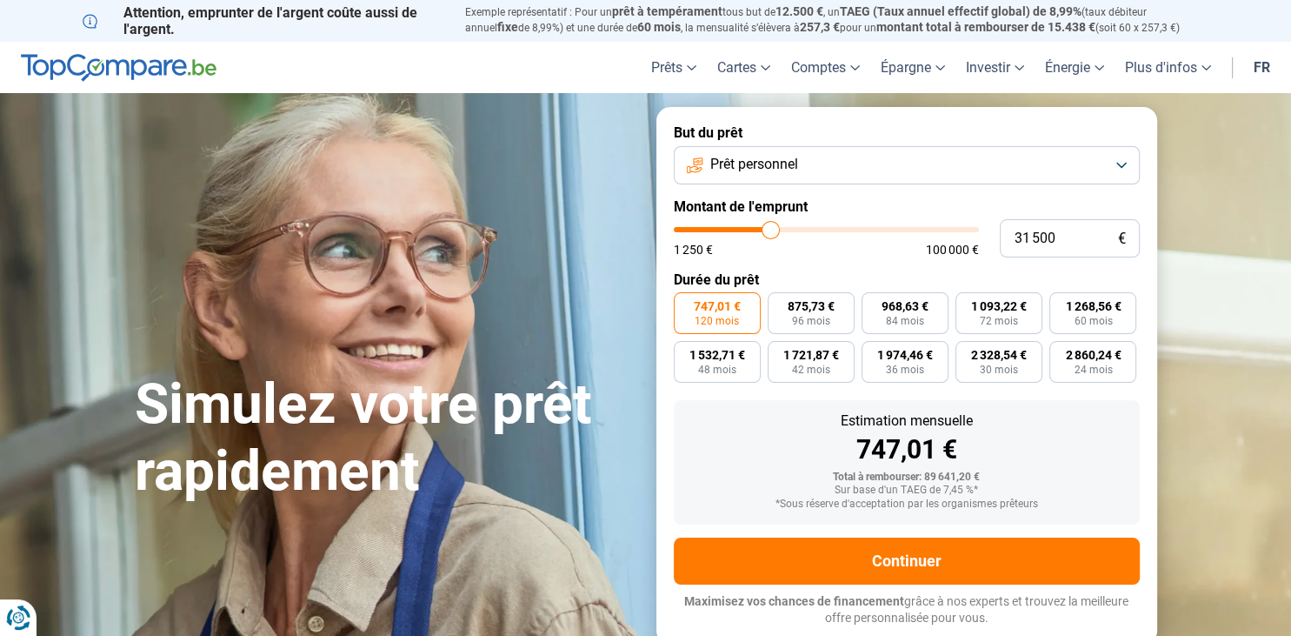
type input "31250"
type input "31 000"
type input "31000"
type input "30 750"
drag, startPoint x: 868, startPoint y: 235, endPoint x: 760, endPoint y: 240, distance: 108.0
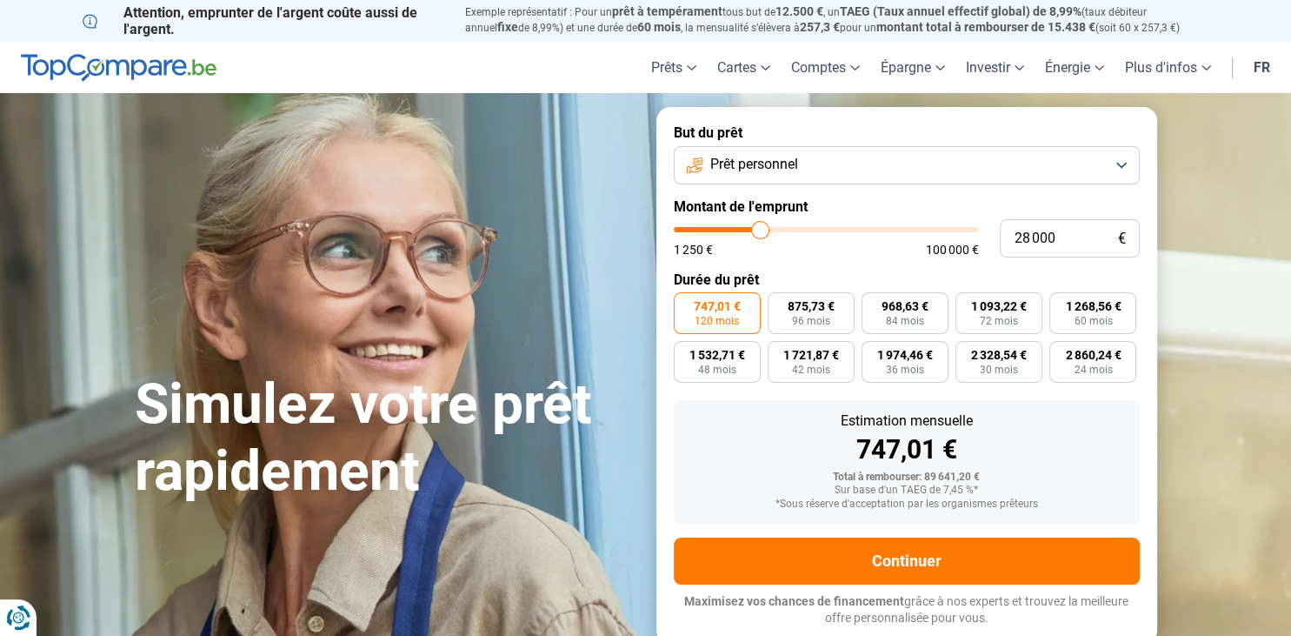
click at [760, 232] on input "range" at bounding box center [826, 229] width 305 height 5
